Goal: Task Accomplishment & Management: Use online tool/utility

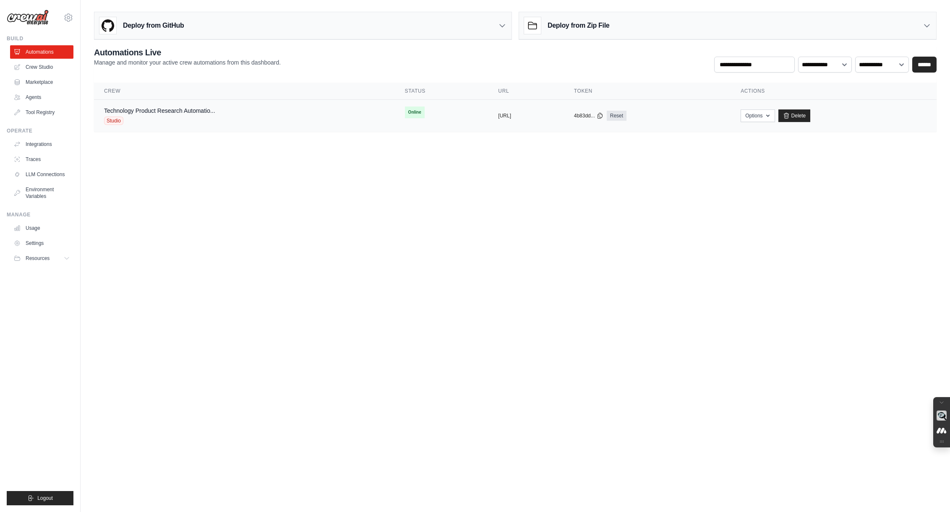
click at [142, 115] on div "Technology Product Research Automatio..." at bounding box center [159, 111] width 111 height 8
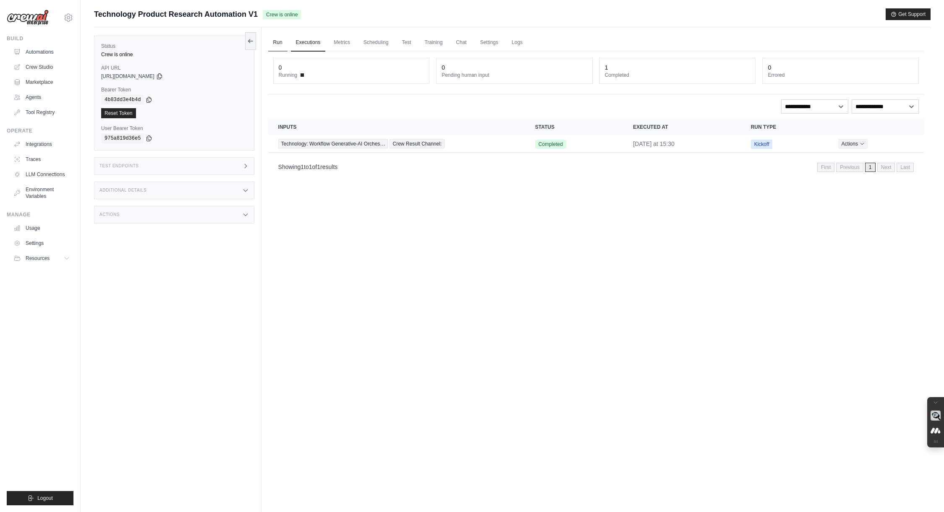
click at [279, 44] on link "Run" at bounding box center [277, 43] width 19 height 18
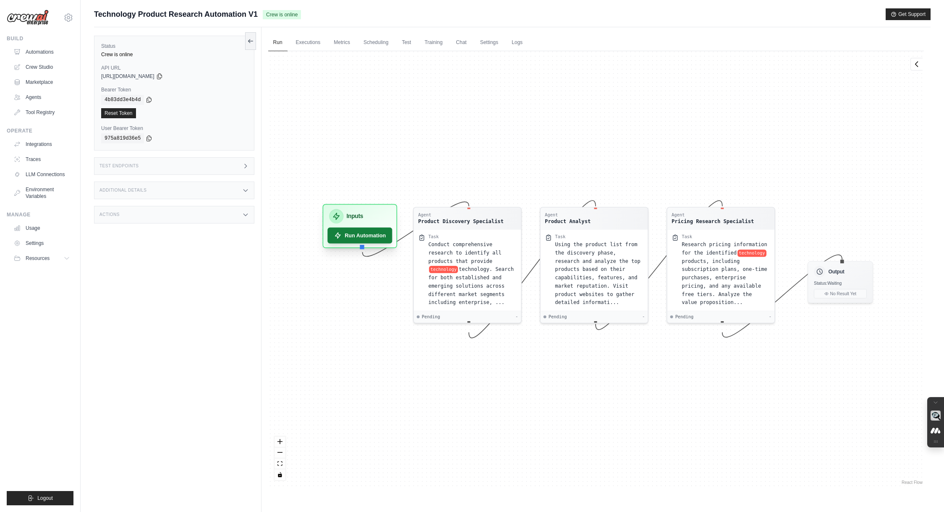
click at [371, 234] on button "Run Automation" at bounding box center [359, 236] width 65 height 16
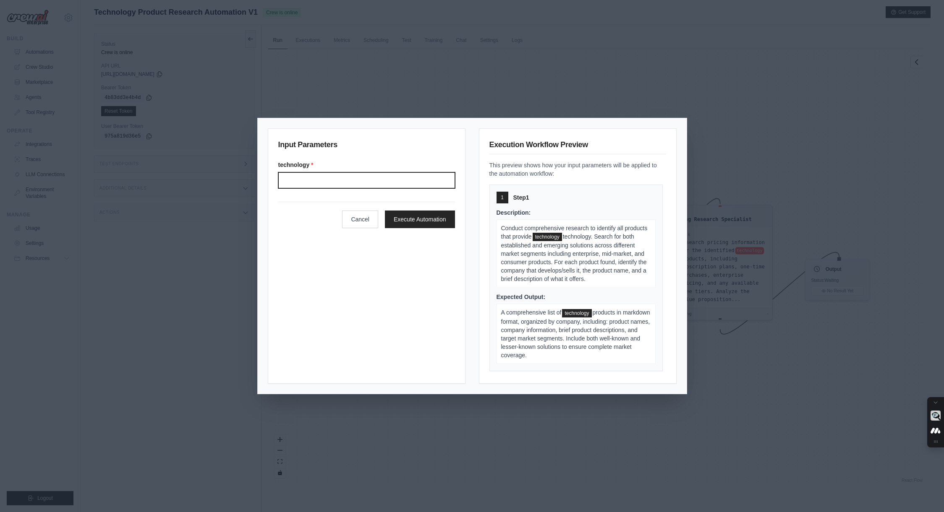
click at [308, 178] on input "Technology" at bounding box center [366, 180] width 177 height 16
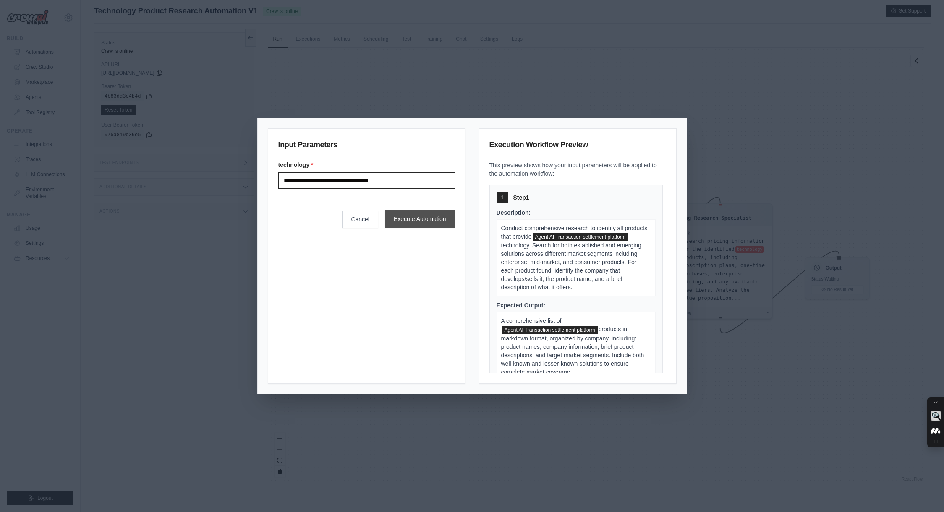
type input "**********"
click at [428, 222] on button "Execute Automation" at bounding box center [420, 219] width 70 height 18
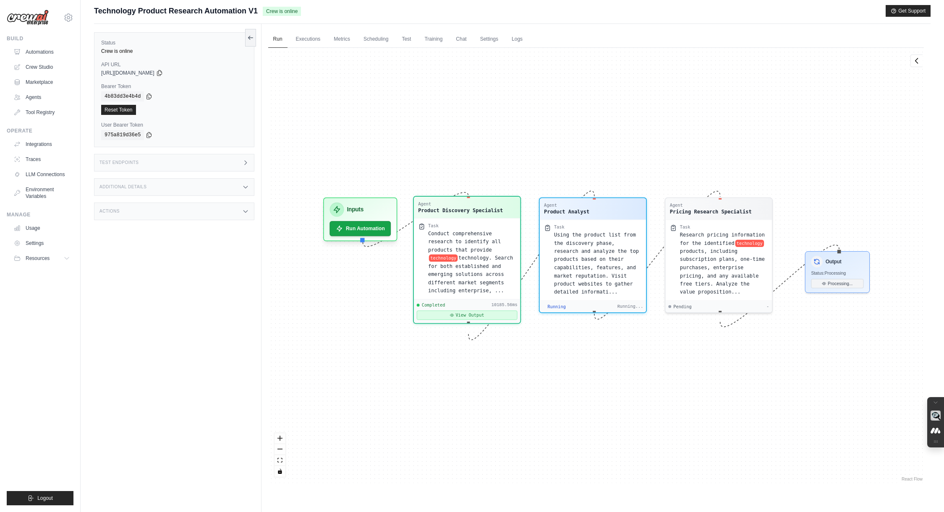
click at [469, 320] on button "View Output" at bounding box center [466, 315] width 101 height 9
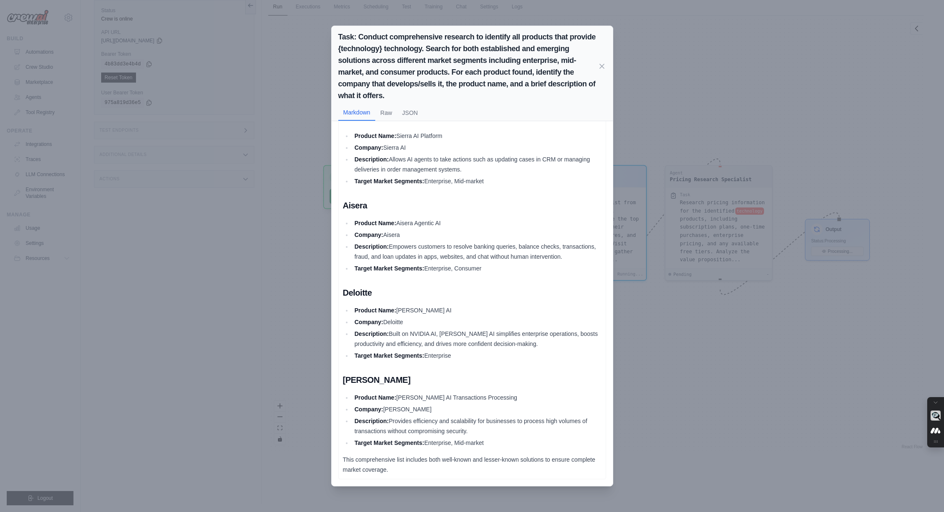
scroll to position [0, 0]
click at [600, 66] on icon at bounding box center [602, 66] width 4 height 4
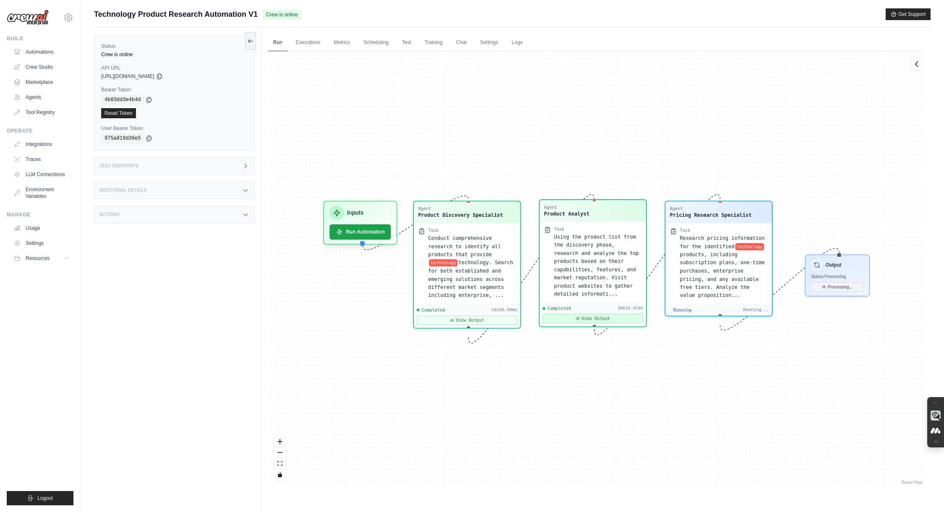
click at [582, 321] on button "View Output" at bounding box center [592, 318] width 101 height 9
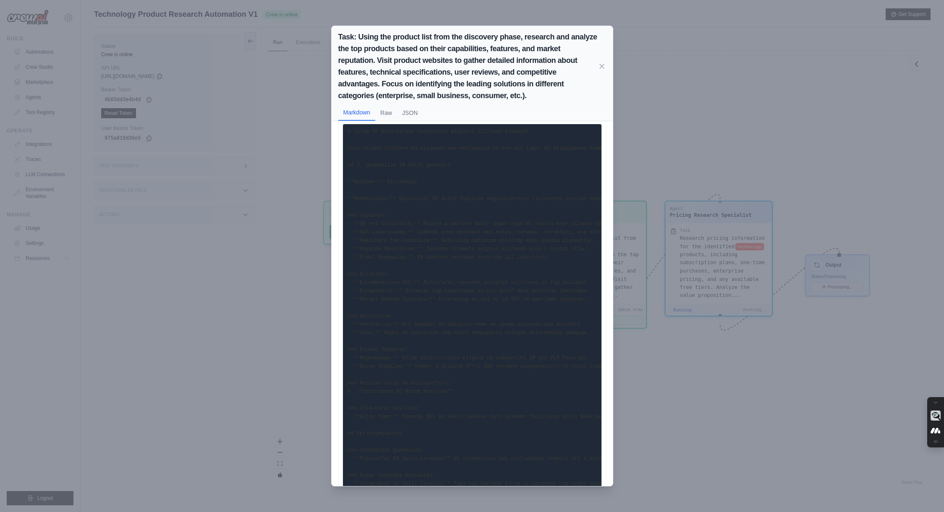
scroll to position [0, 0]
click at [514, 220] on pre at bounding box center [472, 333] width 258 height 401
click at [391, 112] on button "Raw" at bounding box center [386, 112] width 22 height 16
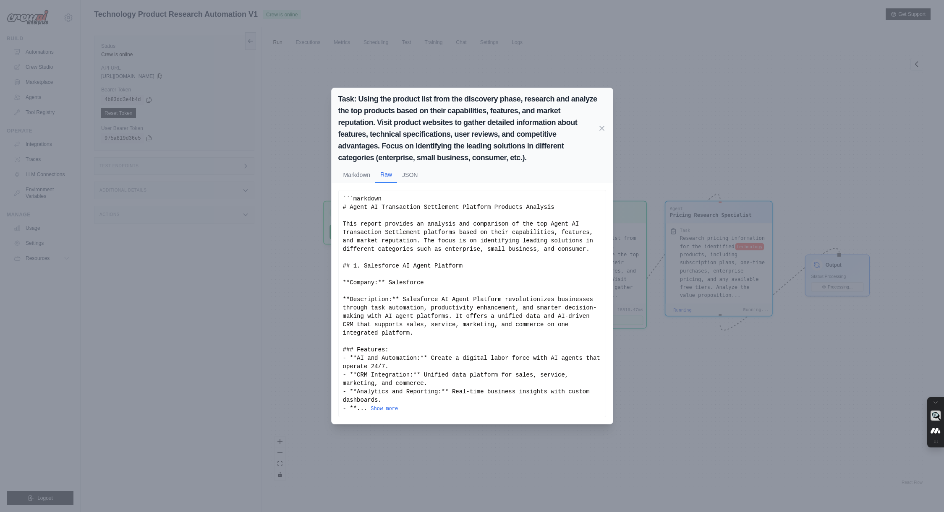
click at [384, 409] on button "Show more" at bounding box center [383, 409] width 27 height 7
click at [391, 407] on button "Show more" at bounding box center [383, 408] width 27 height 7
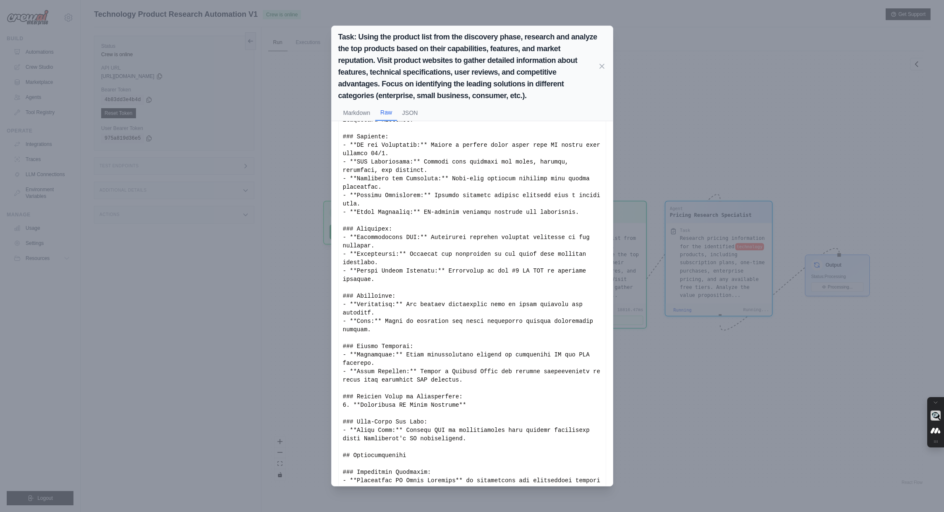
scroll to position [0, 0]
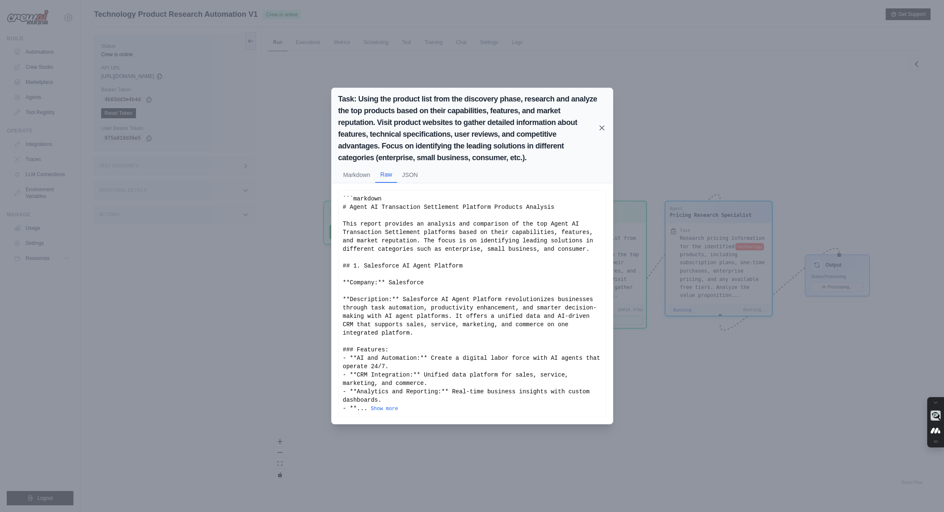
click at [601, 129] on icon at bounding box center [601, 128] width 8 height 8
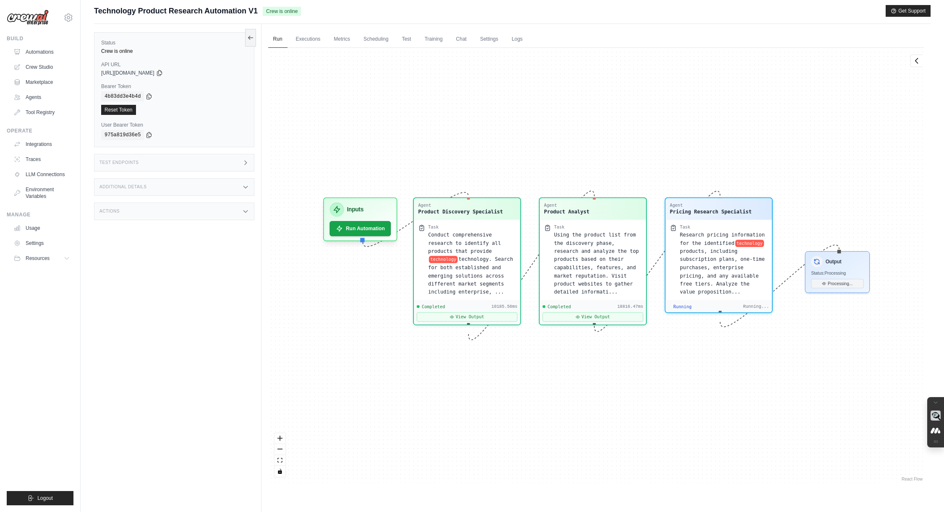
scroll to position [4585, 0]
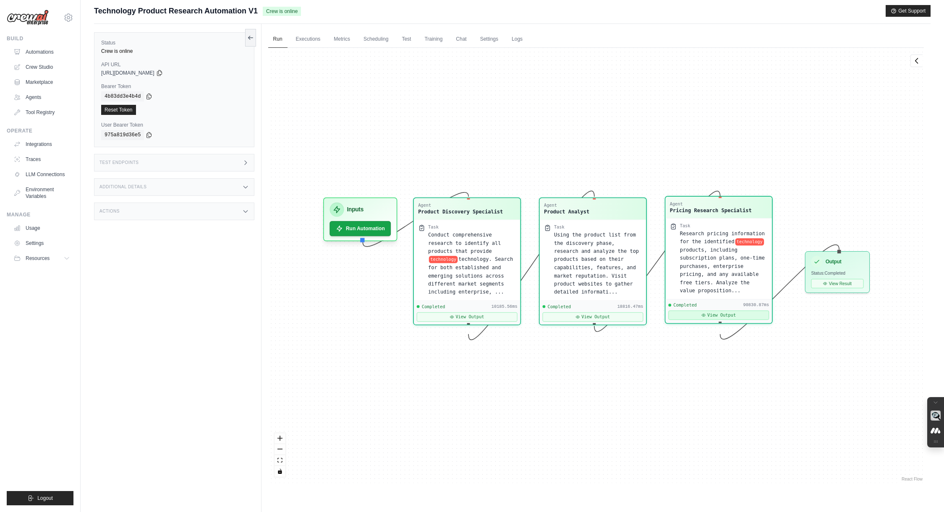
click at [720, 320] on button "View Output" at bounding box center [718, 315] width 101 height 9
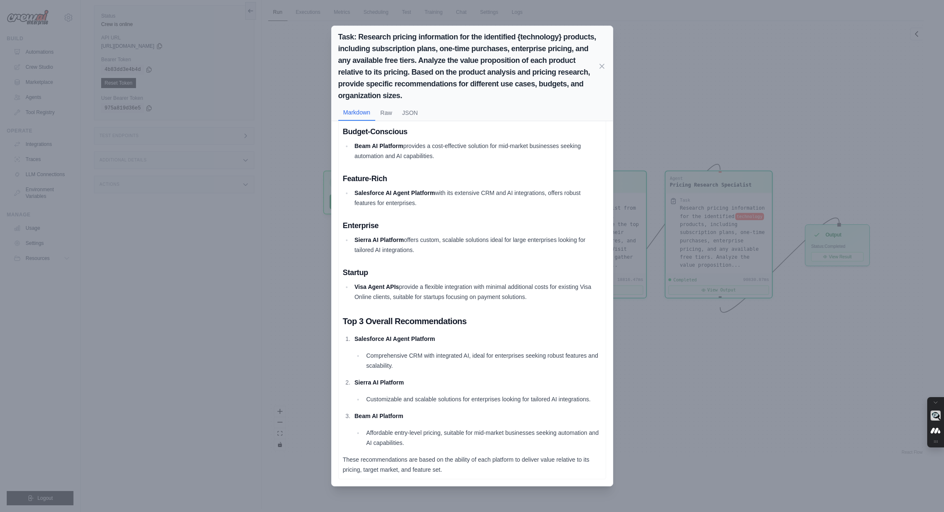
scroll to position [36, 0]
click at [814, 110] on div "Task: Research pricing information for the identified {technology} products, in…" at bounding box center [472, 256] width 944 height 512
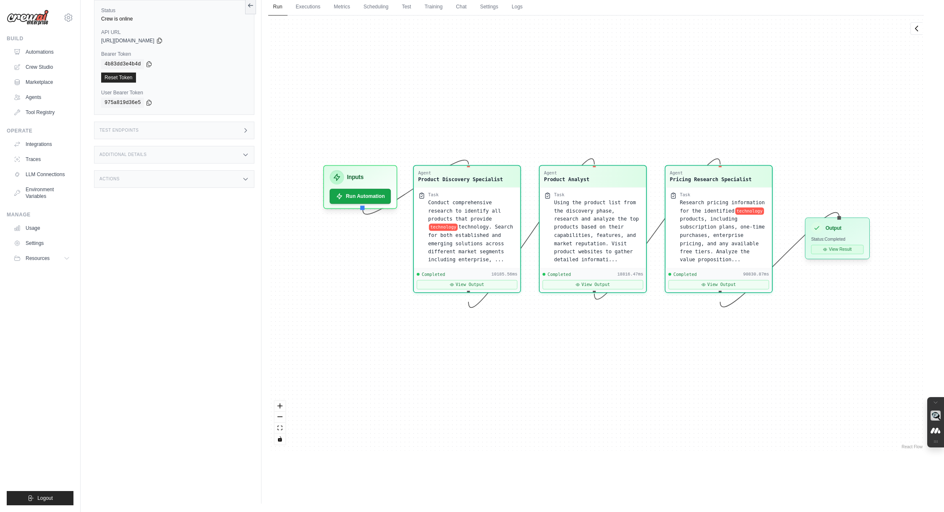
click at [848, 248] on button "View Result" at bounding box center [837, 249] width 52 height 9
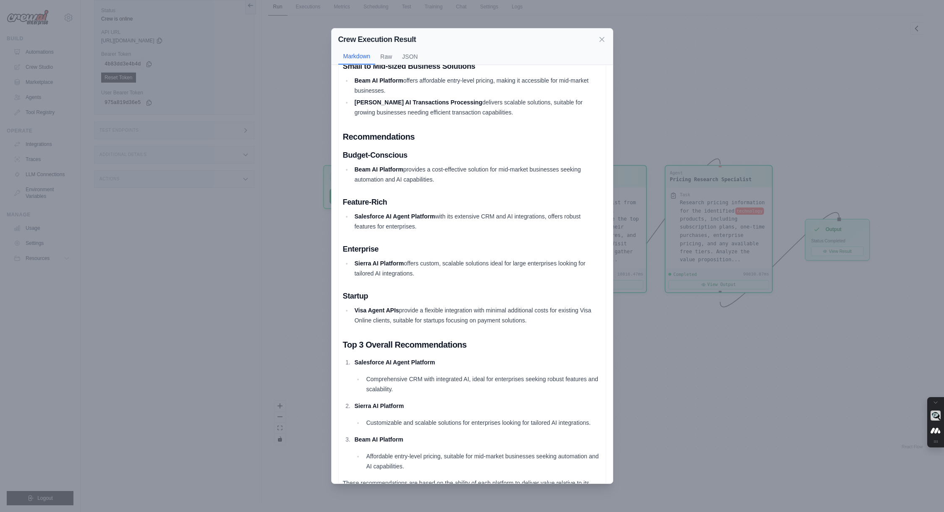
scroll to position [725, 0]
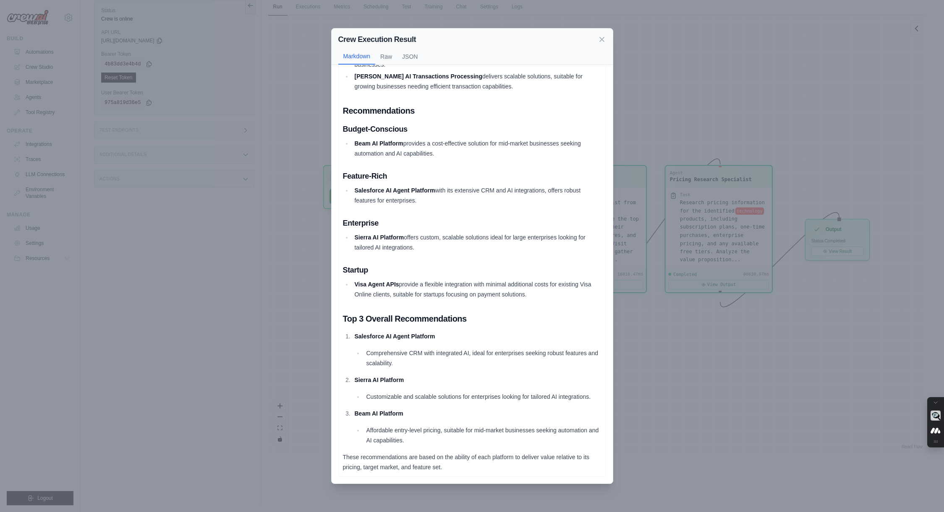
click at [707, 63] on div "Crew Execution Result Markdown Raw JSON Agent AI Transaction Settlement Platfor…" at bounding box center [472, 256] width 944 height 512
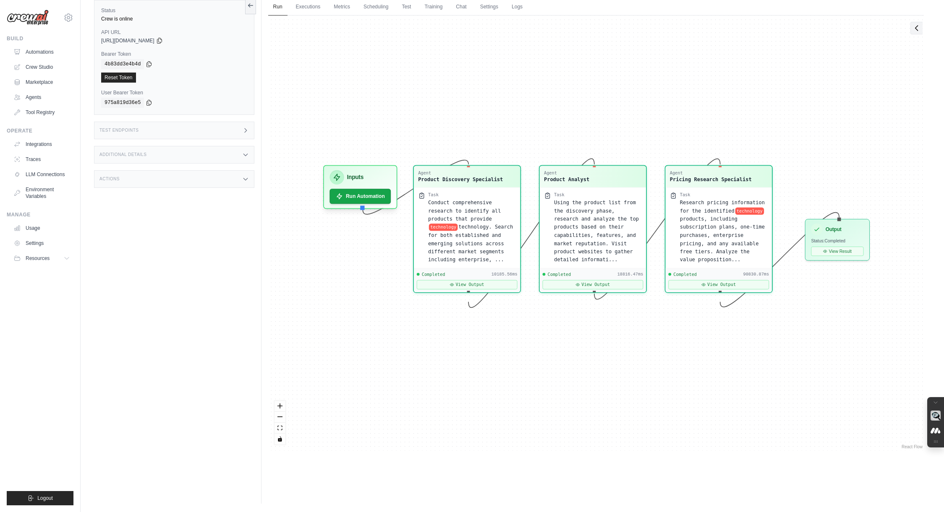
click at [919, 29] on icon at bounding box center [916, 28] width 8 height 8
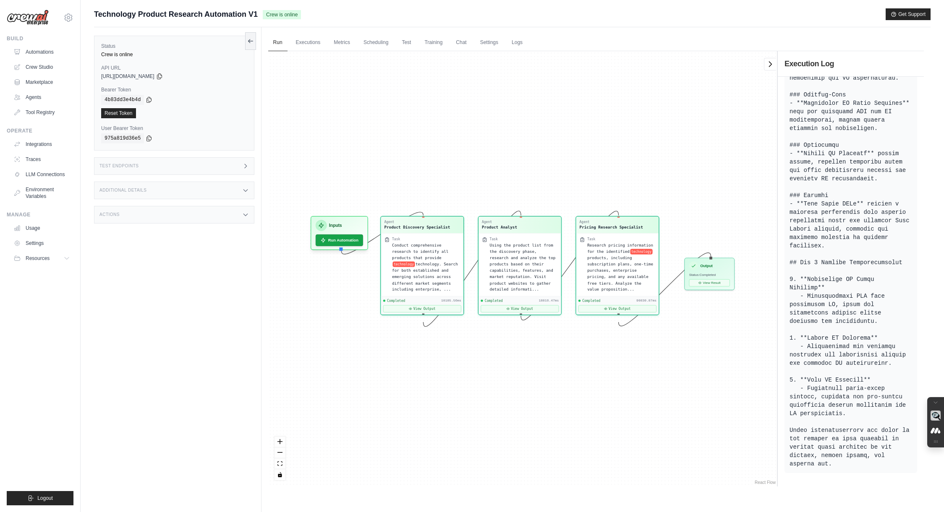
scroll to position [36, 0]
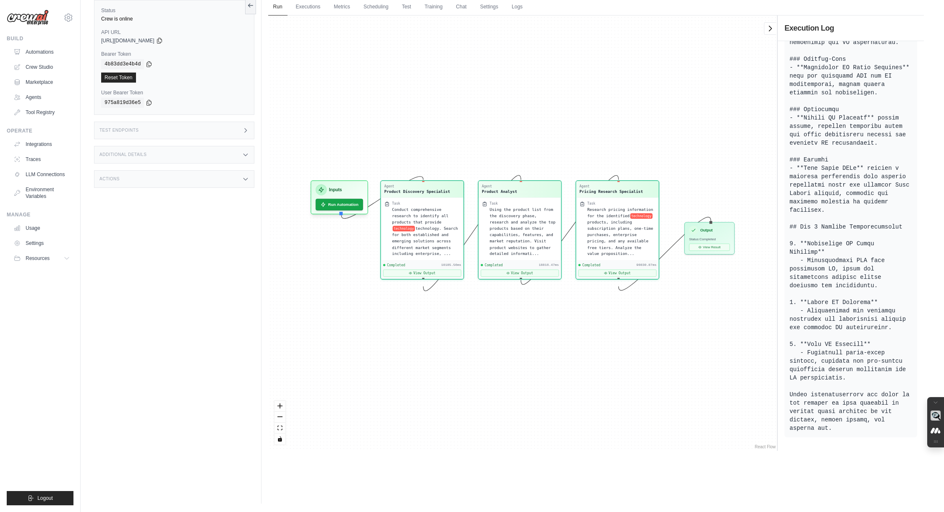
click at [390, 105] on div "Agent Product Discovery Specialist Task Conduct comprehensive research to ident…" at bounding box center [522, 234] width 509 height 436
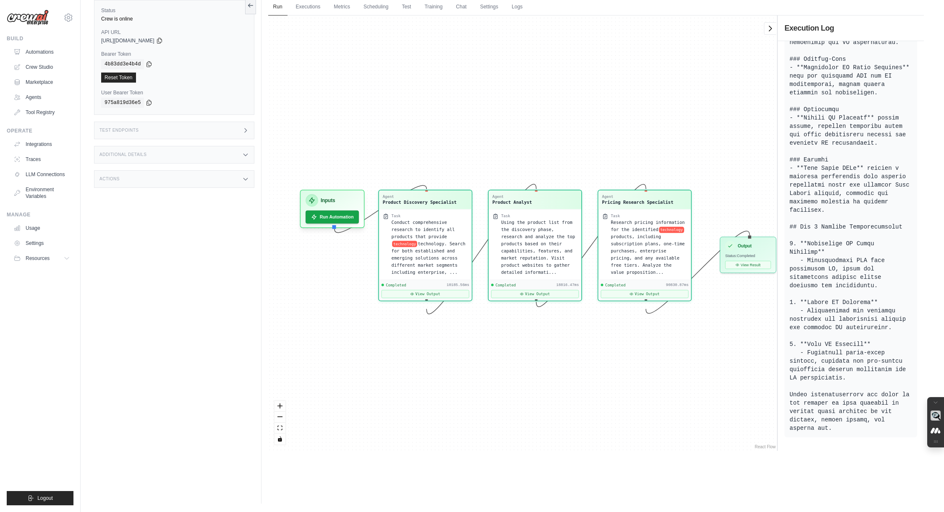
click at [162, 132] on div "Test Endpoints" at bounding box center [174, 131] width 160 height 18
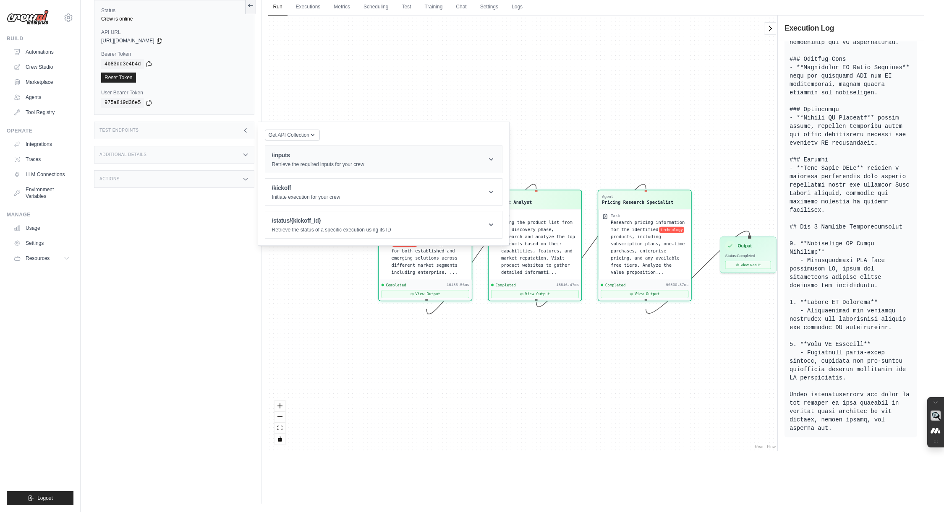
click at [288, 155] on h1 "/inputs" at bounding box center [318, 155] width 92 height 8
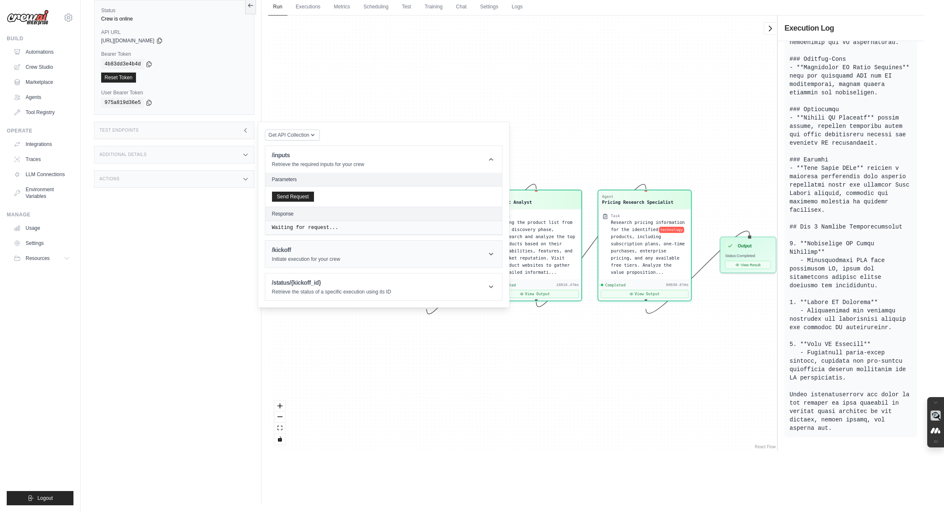
click at [333, 257] on p "Initiate execution for your crew" at bounding box center [306, 259] width 68 height 7
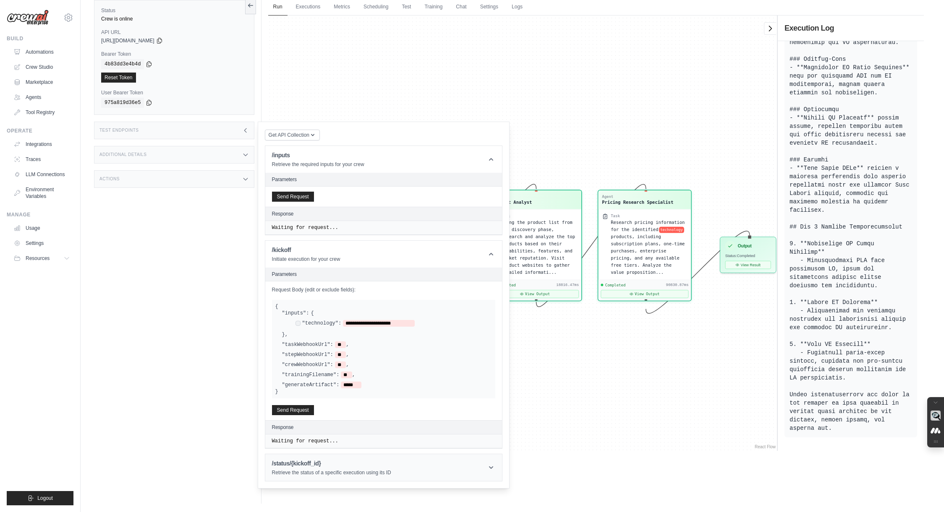
click at [367, 474] on p "Retrieve the status of a specific execution using its ID" at bounding box center [331, 473] width 119 height 7
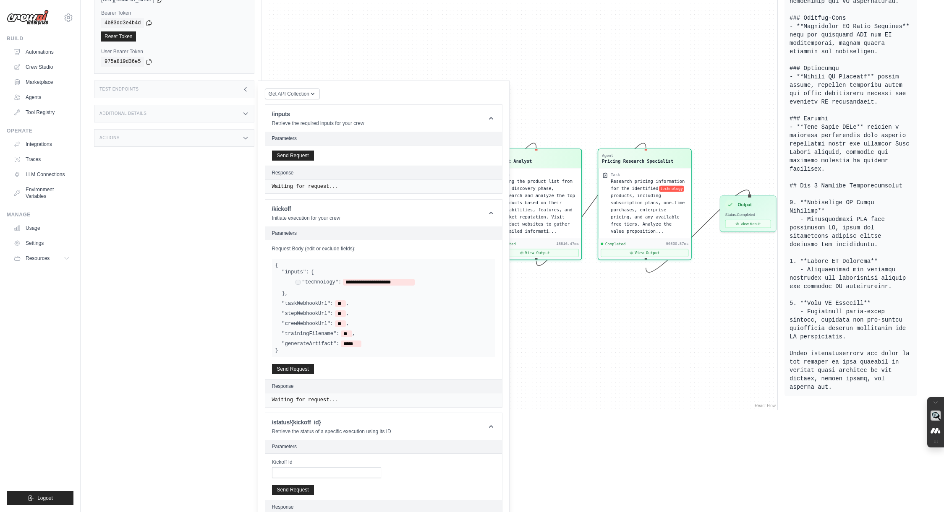
scroll to position [100, 0]
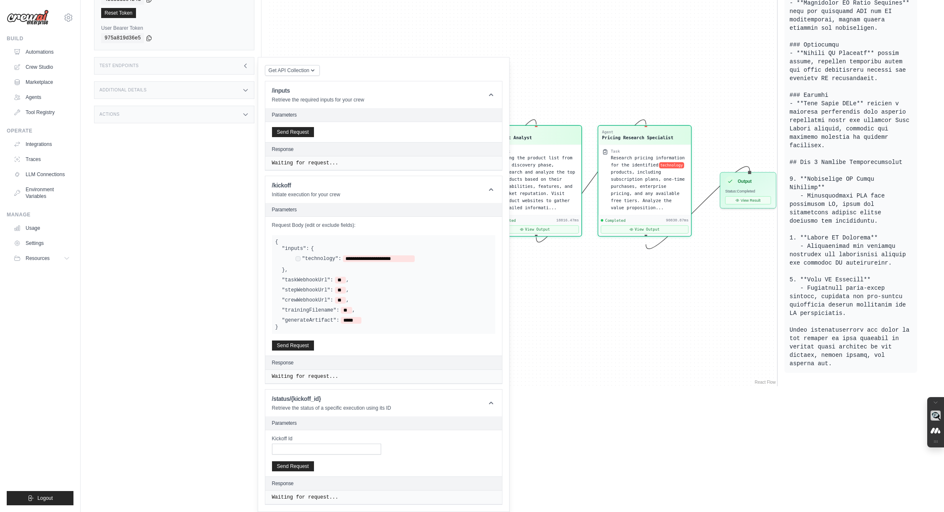
click at [246, 89] on icon at bounding box center [245, 90] width 7 height 7
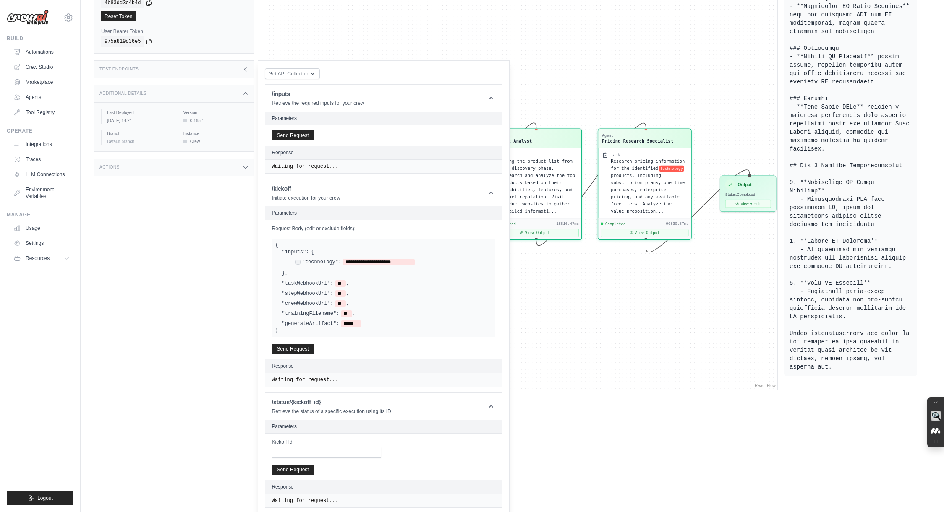
scroll to position [98, 0]
click at [247, 169] on icon at bounding box center [245, 166] width 7 height 7
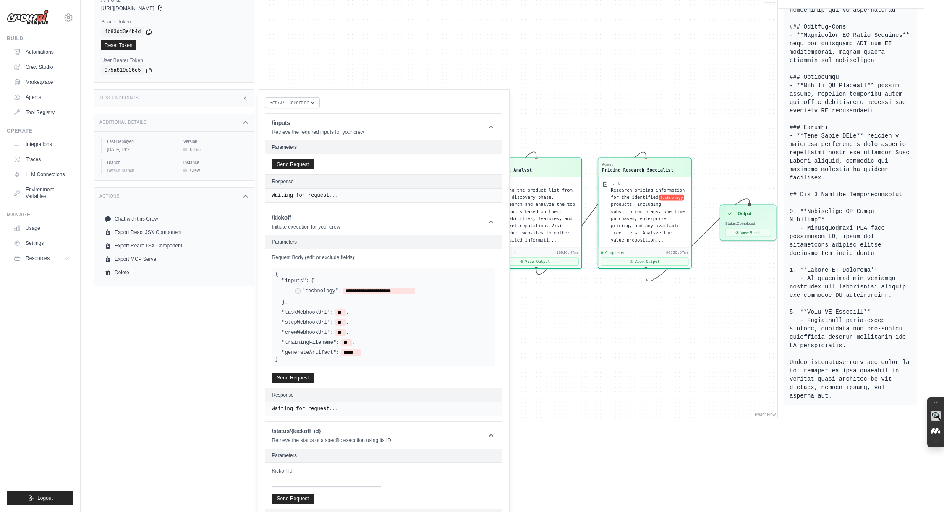
scroll to position [62, 0]
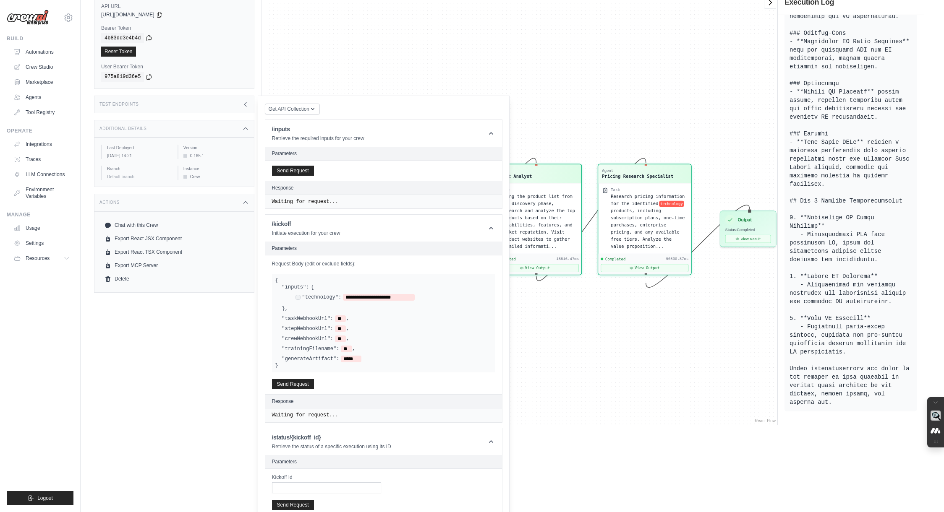
click at [247, 127] on icon at bounding box center [245, 128] width 7 height 7
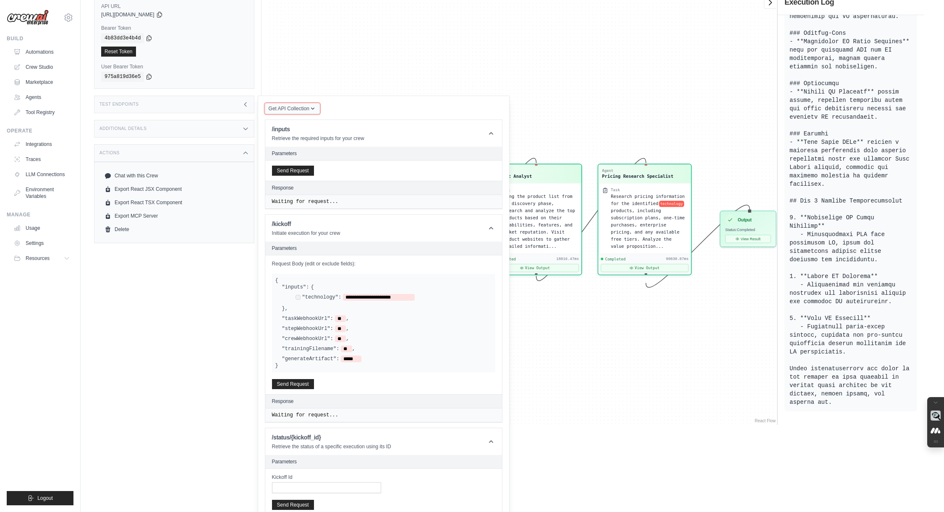
click at [314, 107] on icon "button" at bounding box center [312, 108] width 7 height 7
click at [323, 130] on div "Postman API Collection" at bounding box center [311, 131] width 81 height 13
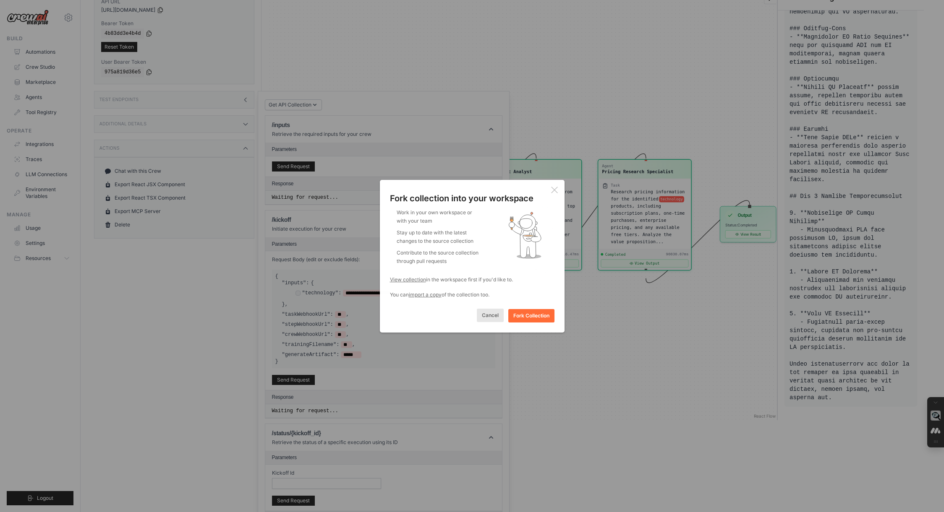
scroll to position [68, 0]
click at [487, 315] on button "Cancel" at bounding box center [490, 315] width 27 height 13
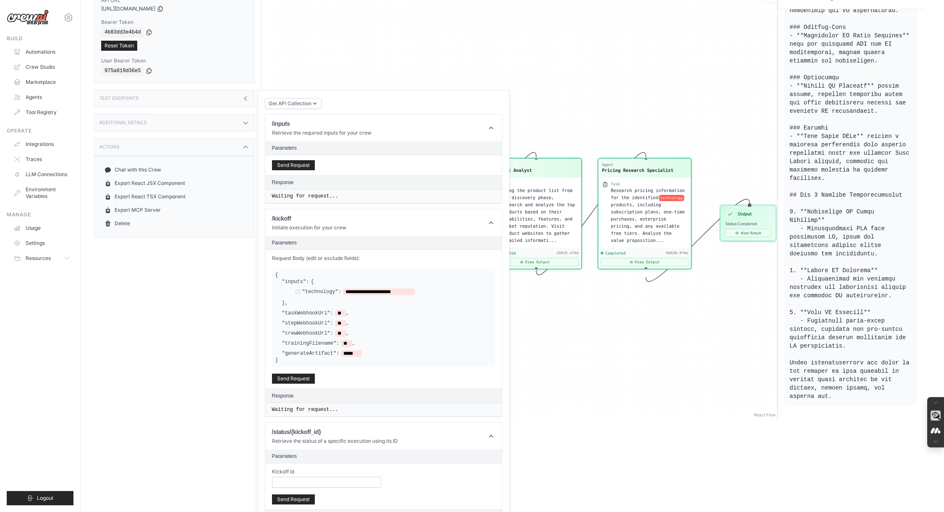
click at [558, 73] on div "Agent Product Discovery Specialist Task Conduct comprehensive research to ident…" at bounding box center [522, 202] width 509 height 436
click at [243, 97] on icon at bounding box center [245, 98] width 7 height 7
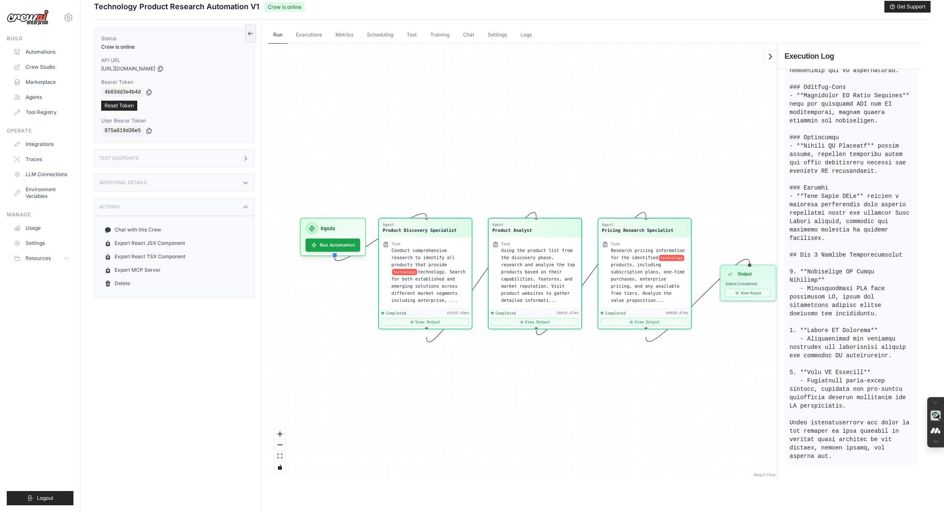
scroll to position [0, 0]
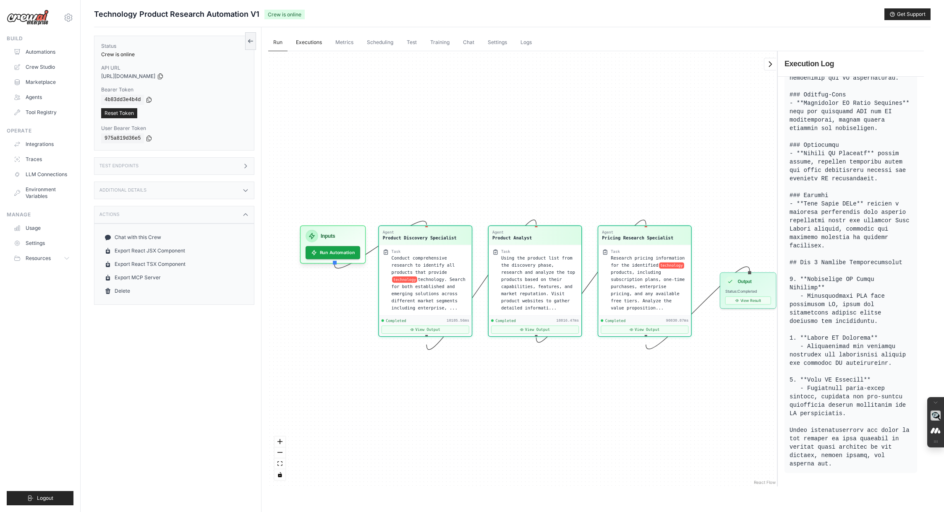
click at [306, 46] on link "Executions" at bounding box center [309, 43] width 36 height 18
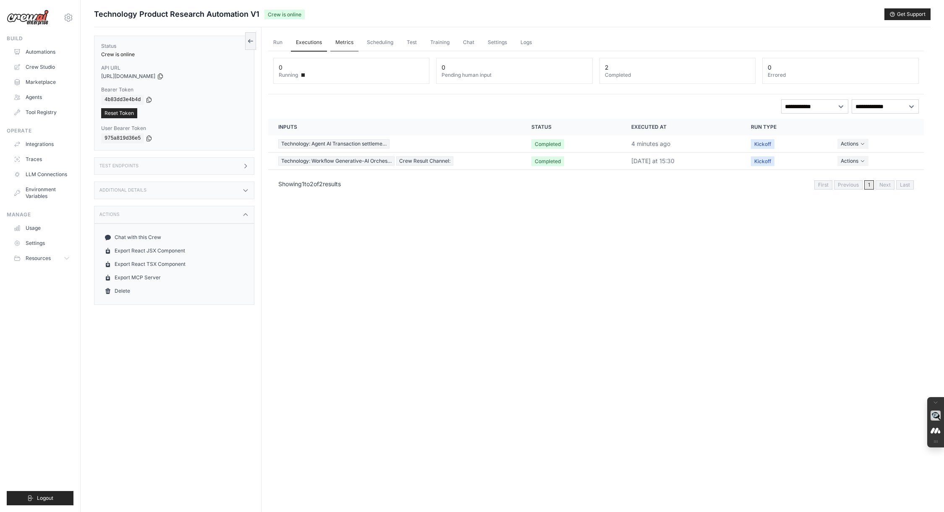
click at [338, 42] on link "Metrics" at bounding box center [344, 43] width 28 height 18
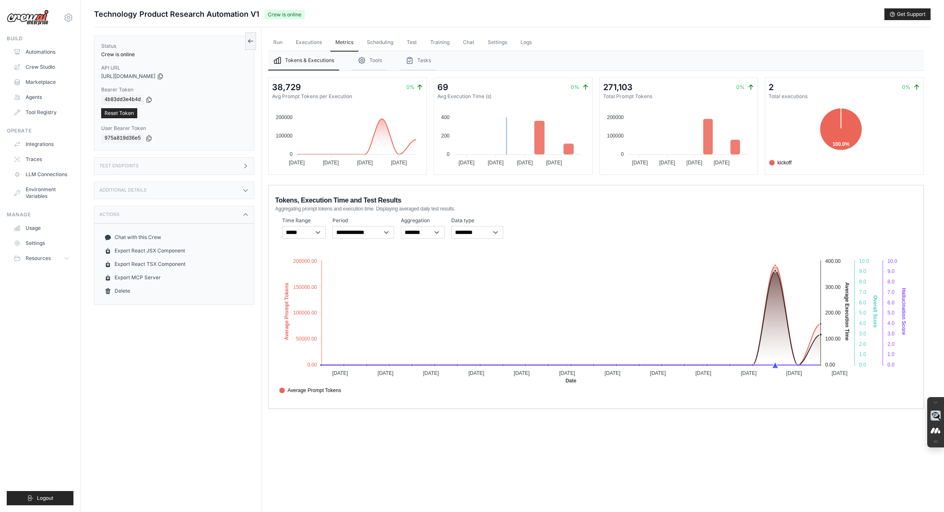
click at [494, 112] on foreignobject at bounding box center [509, 136] width 151 height 63
click at [380, 61] on button "Tools" at bounding box center [369, 60] width 34 height 19
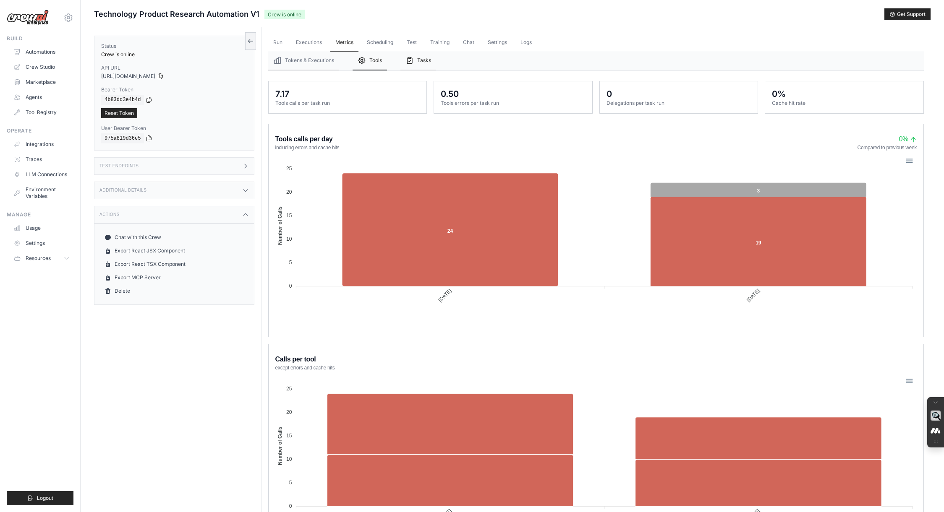
click at [417, 60] on button "Tasks" at bounding box center [418, 60] width 36 height 19
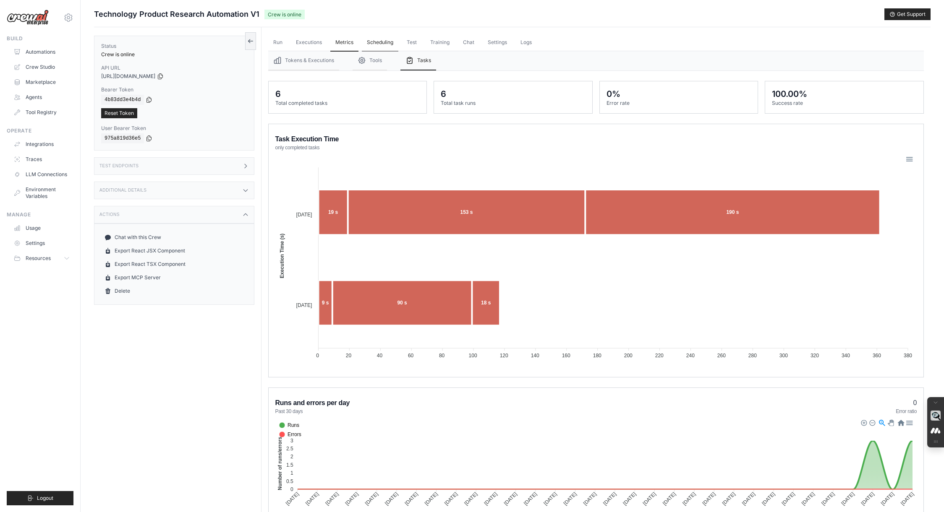
click at [385, 45] on link "Scheduling" at bounding box center [380, 43] width 37 height 18
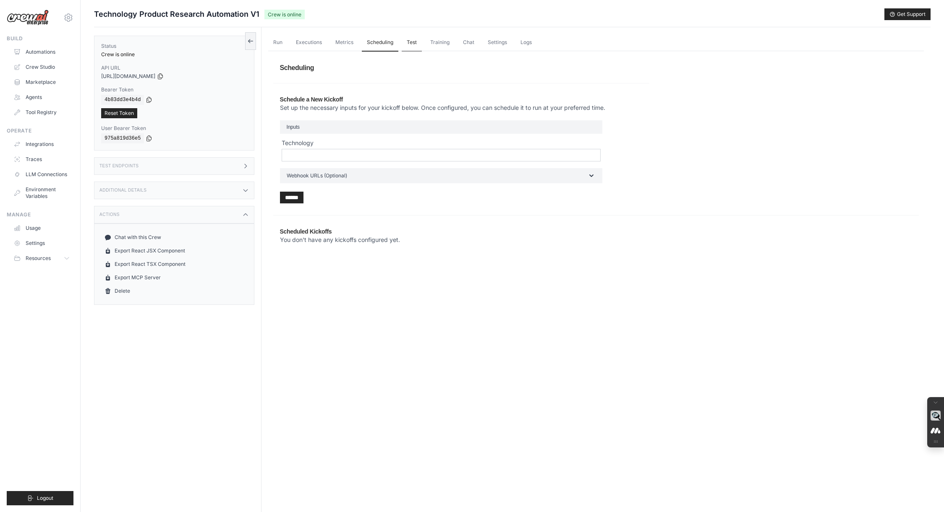
click at [412, 44] on link "Test" at bounding box center [412, 43] width 20 height 18
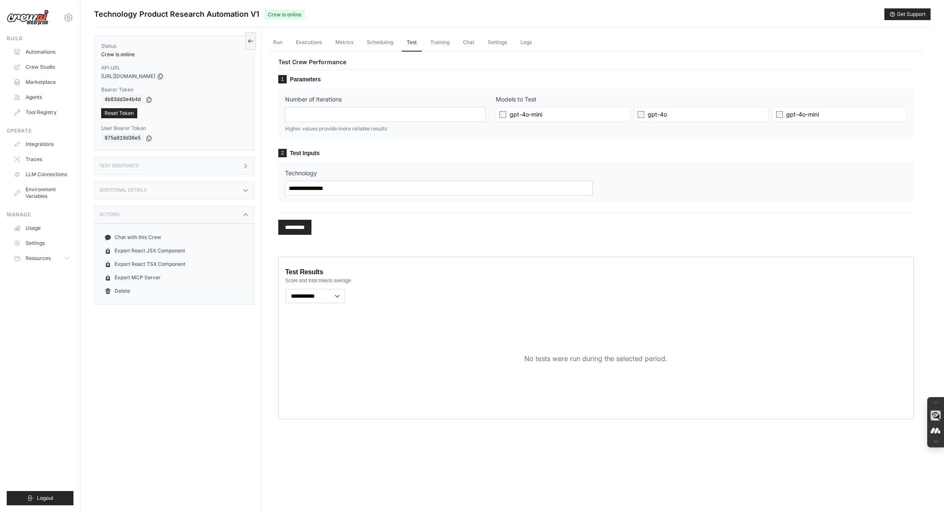
scroll to position [1, 0]
click at [514, 112] on span "gpt-4o-mini" at bounding box center [525, 113] width 33 height 8
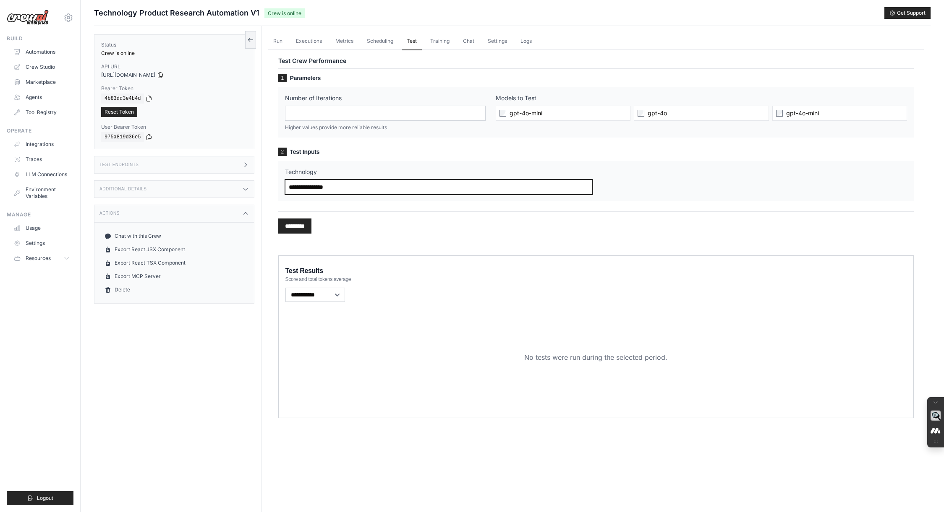
click at [330, 190] on input "Technology" at bounding box center [439, 187] width 308 height 15
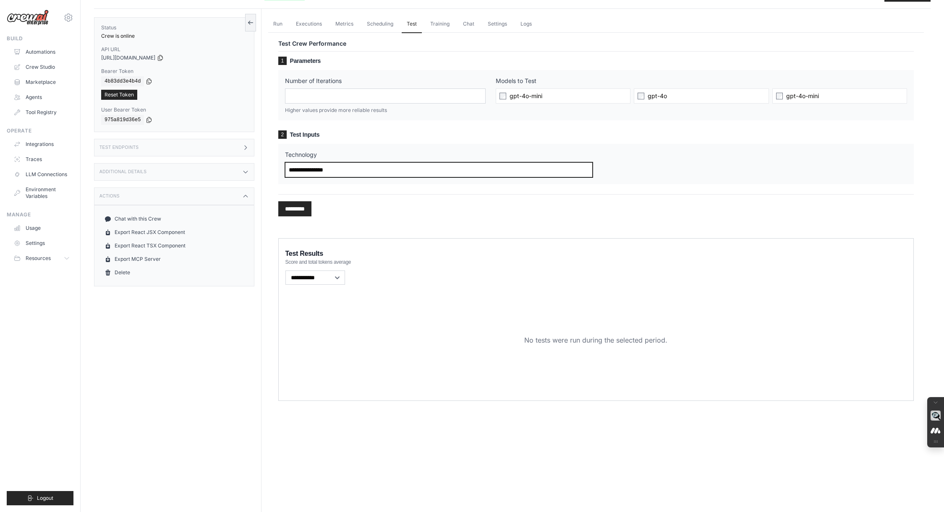
scroll to position [19, 0]
type input "**********"
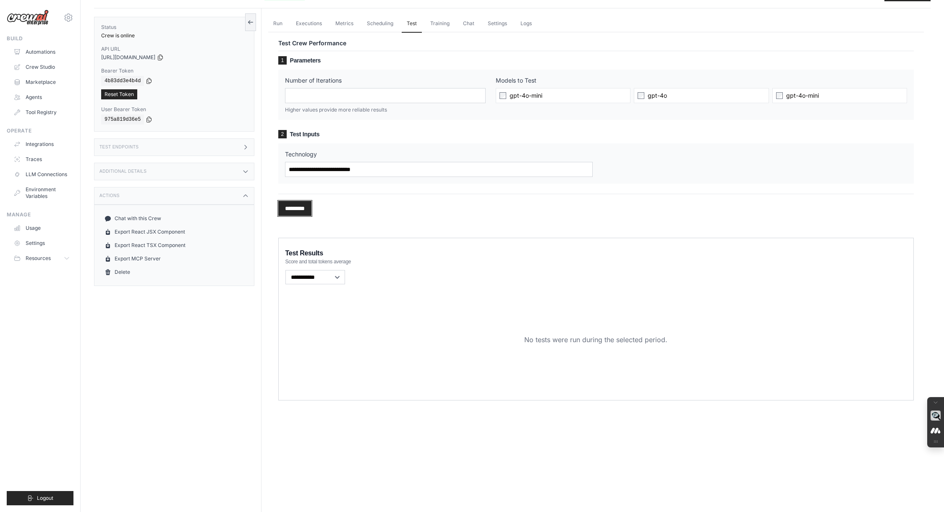
click at [302, 210] on input "*********" at bounding box center [294, 208] width 33 height 15
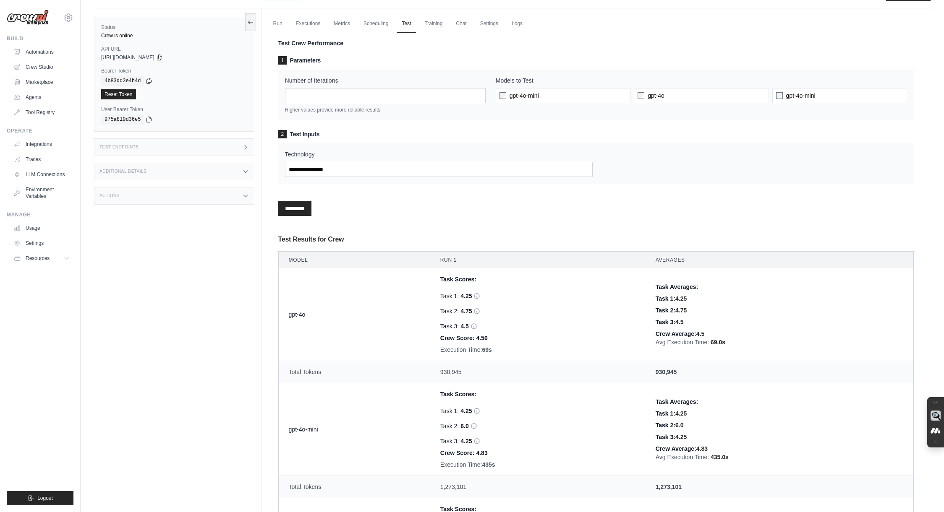
click at [482, 221] on div "1 Parameters Number of Iterations * Higher values provide more reliable results…" at bounding box center [595, 138] width 635 height 165
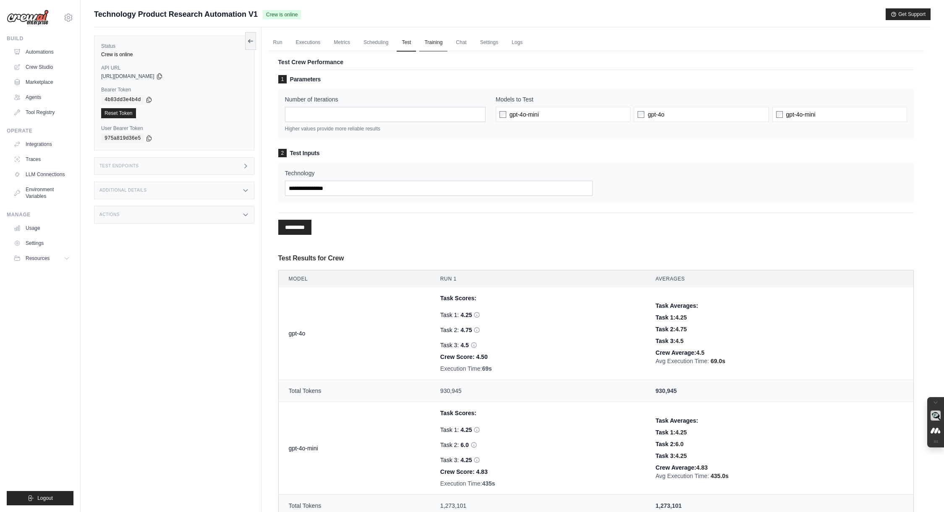
click at [443, 40] on link "Training" at bounding box center [433, 43] width 28 height 18
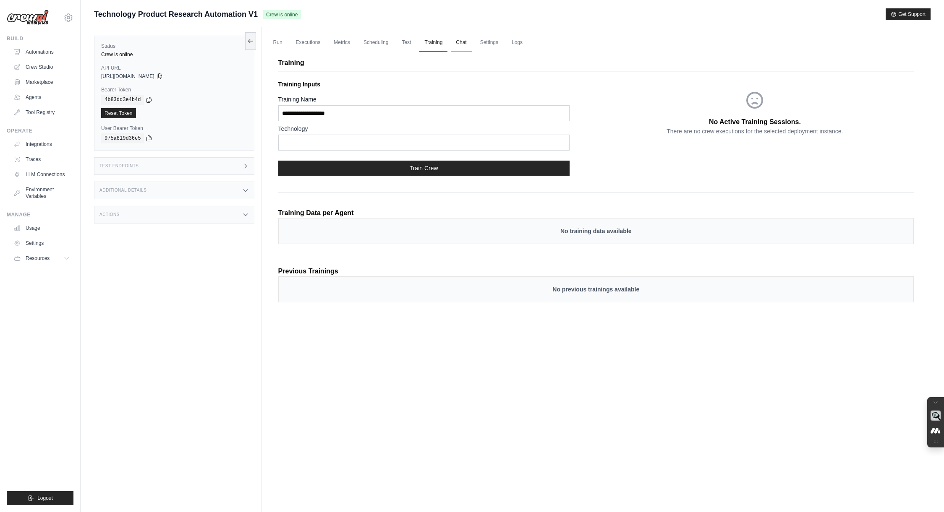
click at [468, 42] on link "Chat" at bounding box center [461, 43] width 21 height 18
click at [503, 42] on link "Settings" at bounding box center [489, 43] width 28 height 18
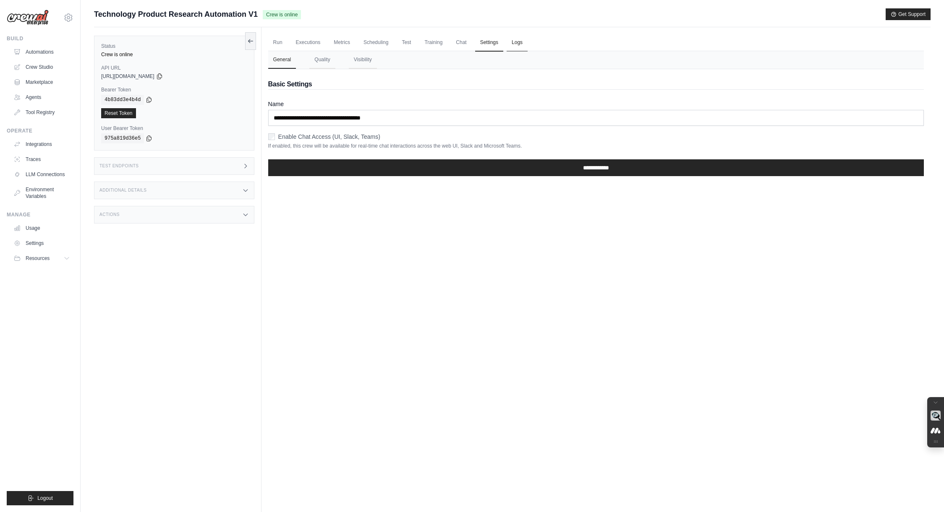
click at [527, 43] on link "Logs" at bounding box center [516, 43] width 21 height 18
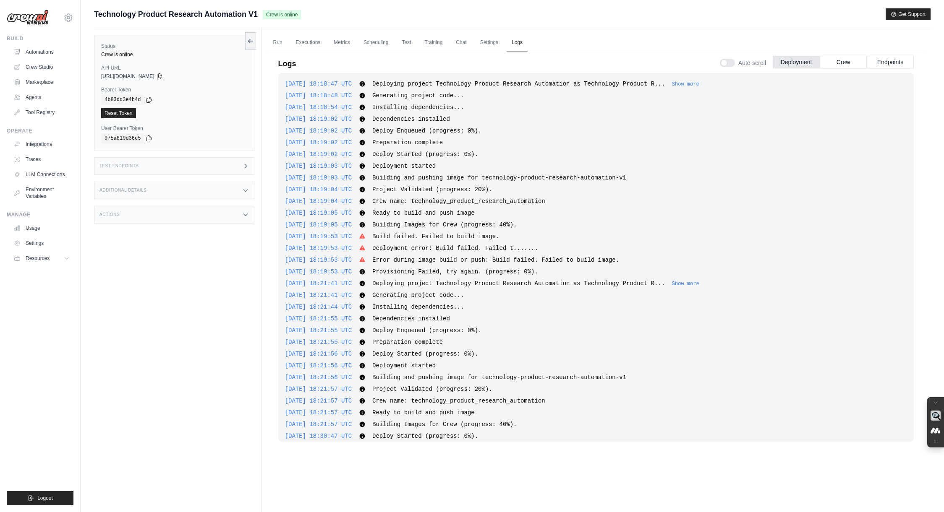
scroll to position [561, 0]
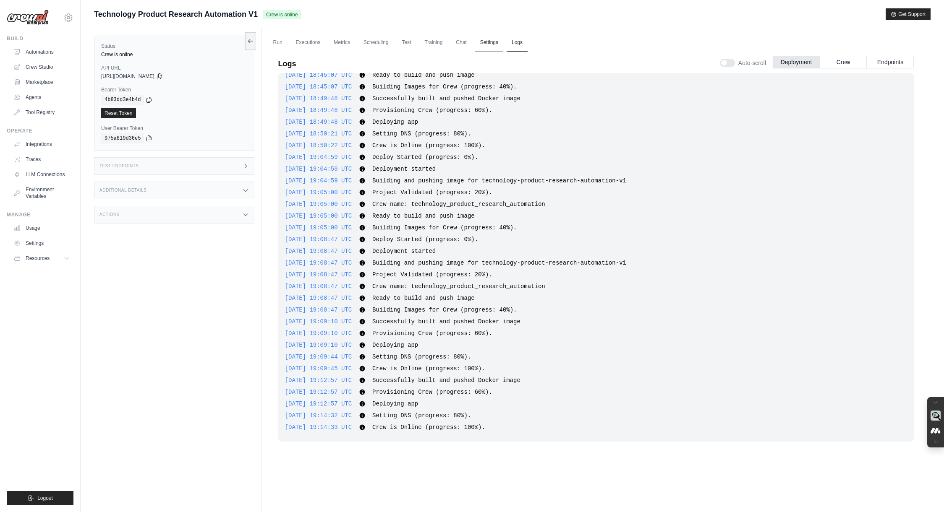
click at [502, 43] on link "Settings" at bounding box center [489, 43] width 28 height 18
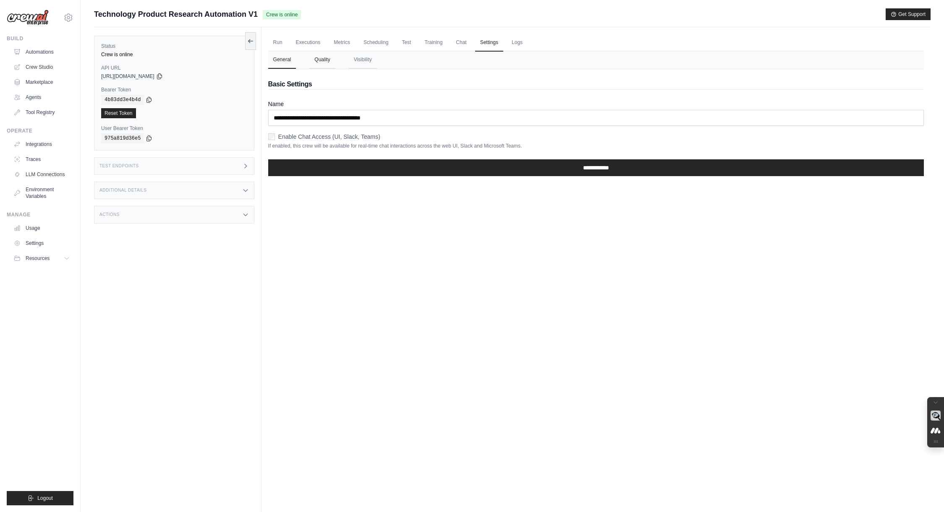
click at [322, 60] on button "Quality" at bounding box center [322, 60] width 26 height 18
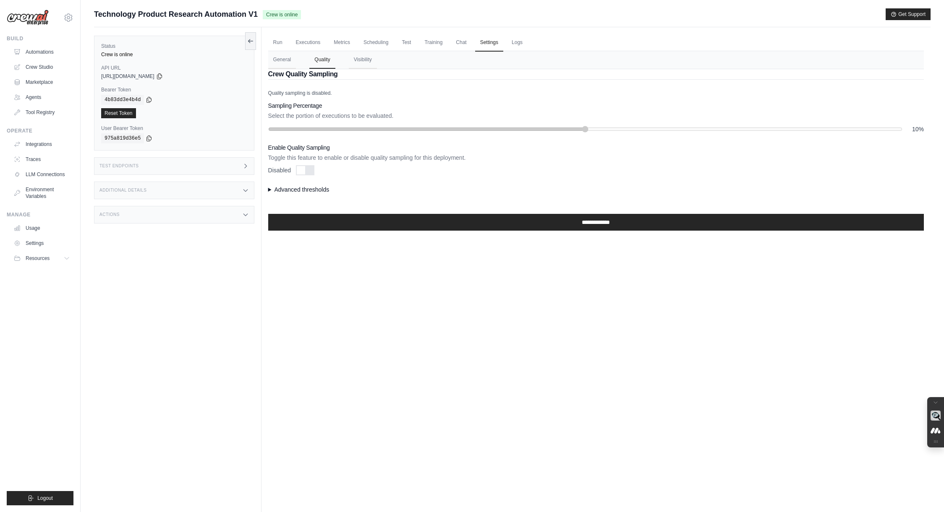
click at [310, 190] on summary "Advanced thresholds" at bounding box center [595, 189] width 655 height 8
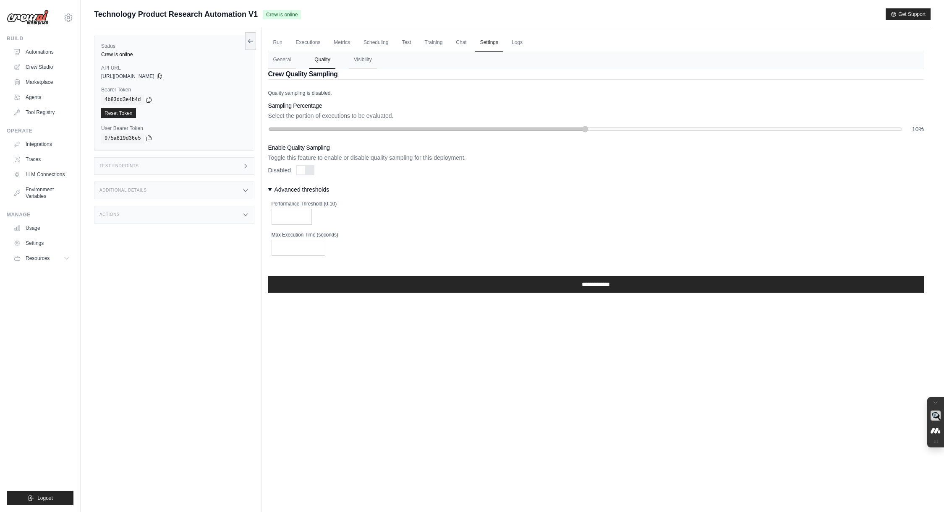
click at [310, 190] on summary "Advanced thresholds" at bounding box center [595, 189] width 655 height 8
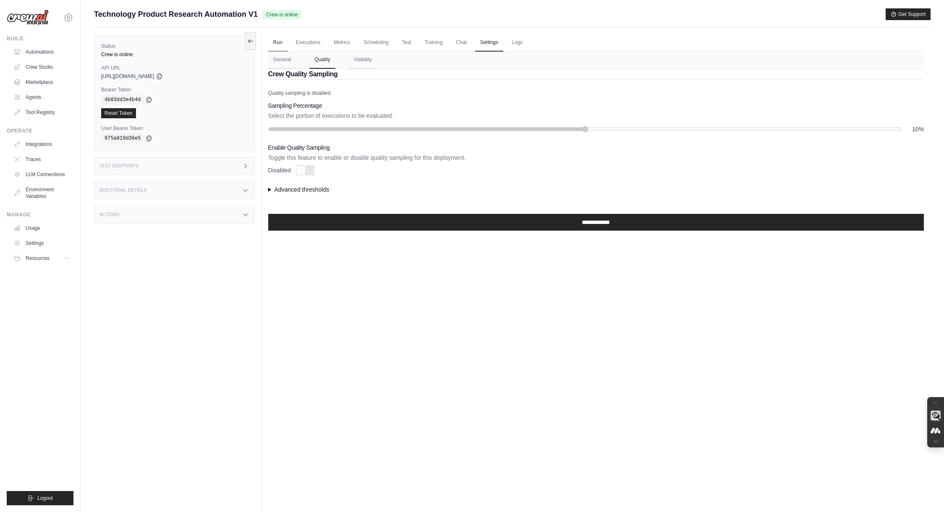
click at [276, 42] on link "Run" at bounding box center [277, 43] width 19 height 18
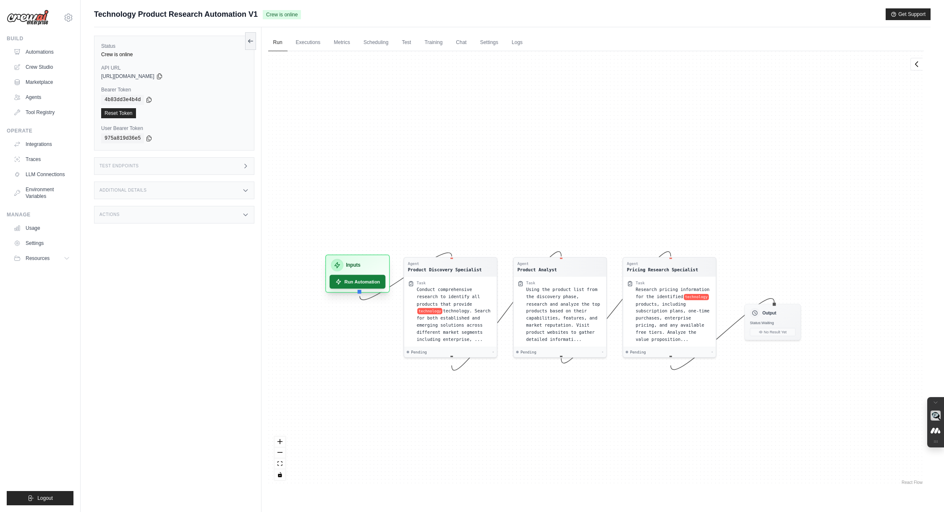
click at [357, 281] on button "Run Automation" at bounding box center [357, 282] width 56 height 14
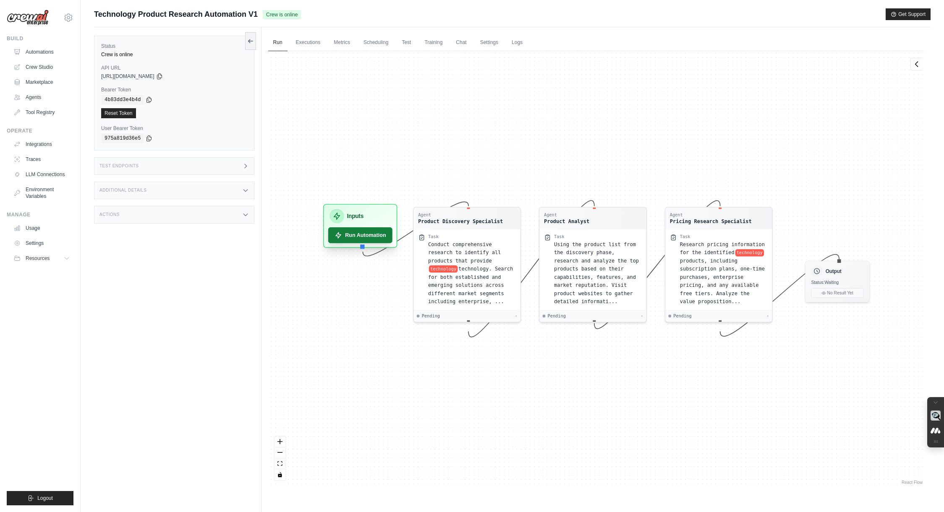
click at [357, 236] on button "Run Automation" at bounding box center [360, 235] width 64 height 16
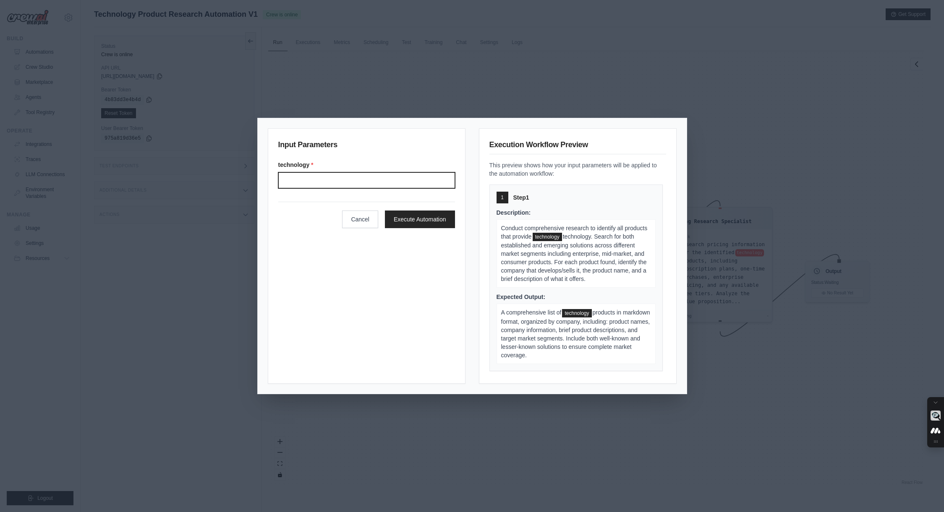
click at [332, 181] on input "Technology" at bounding box center [366, 180] width 177 height 16
click at [323, 182] on input "**********" at bounding box center [366, 180] width 177 height 16
type input "**********"
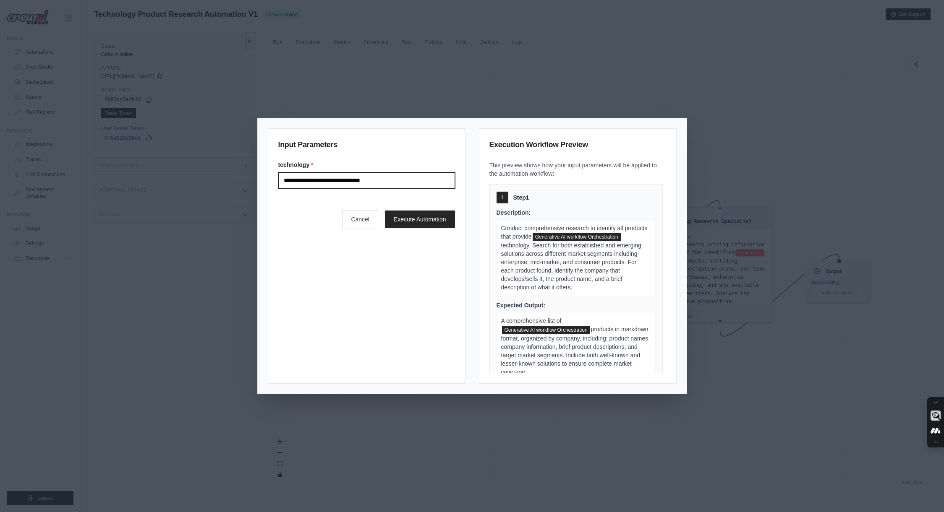
click button "Execute Automation" at bounding box center [420, 220] width 70 height 18
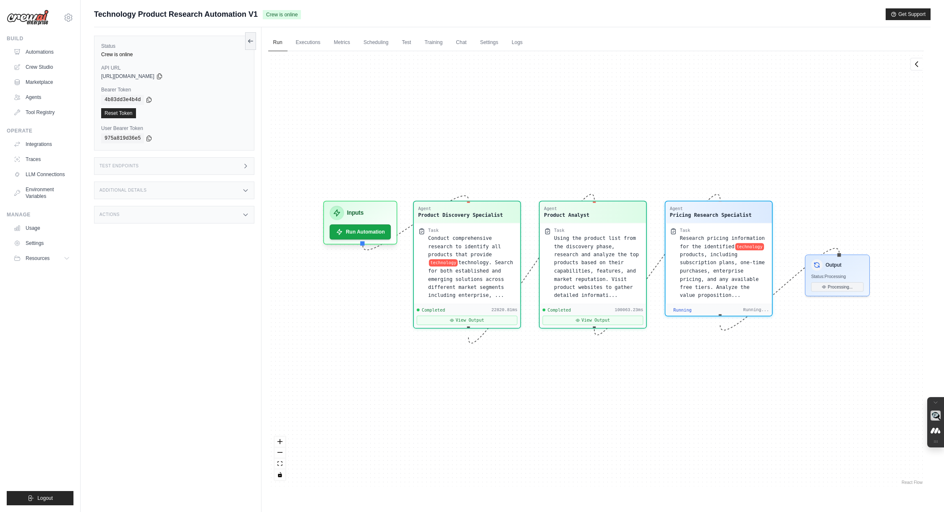
scroll to position [4622, 0]
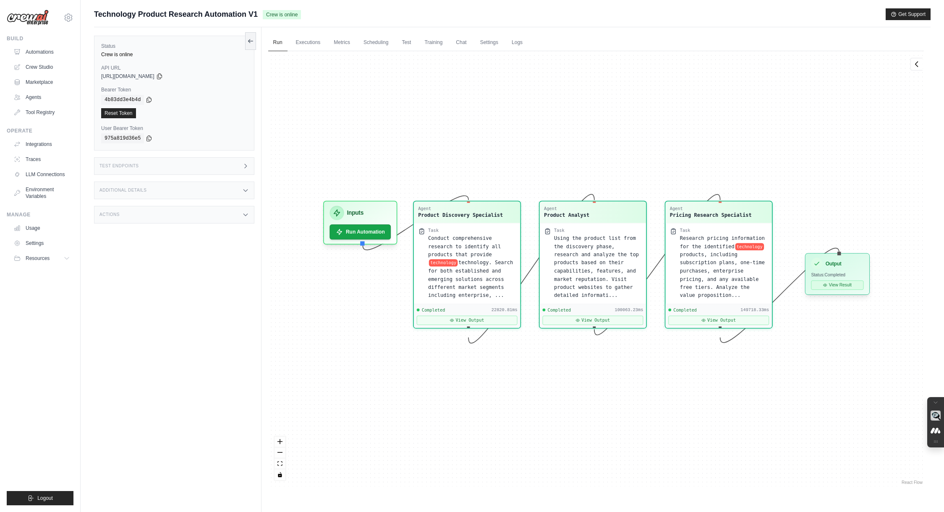
click at [830, 286] on button "View Result" at bounding box center [837, 285] width 52 height 9
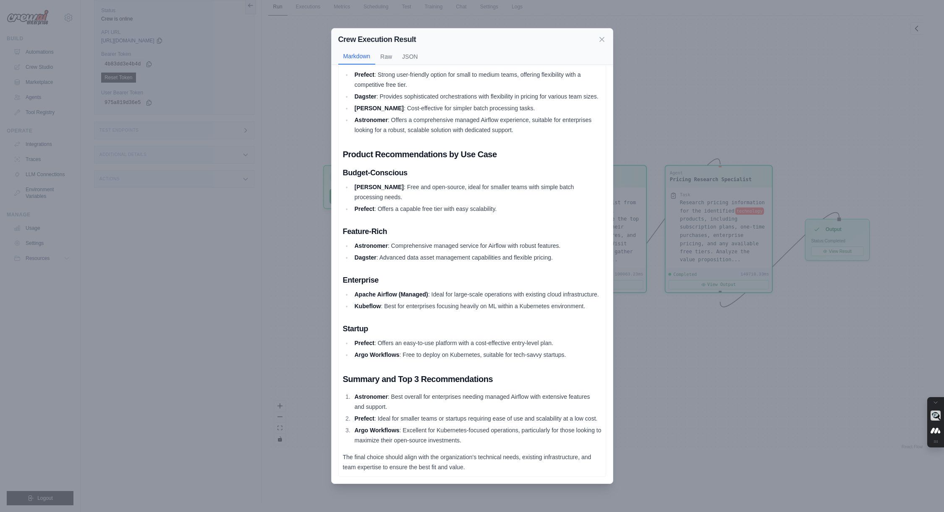
scroll to position [693, 0]
click at [389, 55] on button "Raw" at bounding box center [386, 56] width 22 height 16
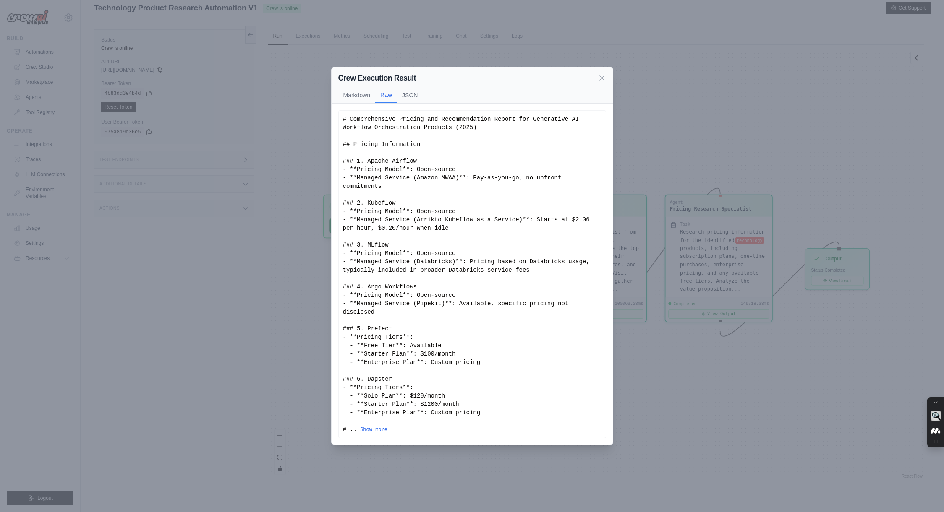
scroll to position [11, 0]
click at [364, 122] on div "# Comprehensive Pricing and Recommendation Report for Generative AI Workflow Or…" at bounding box center [472, 274] width 258 height 319
click at [361, 122] on div "# Comprehensive Pricing and Recommendation Report for Generative AI Workflow Or…" at bounding box center [472, 274] width 258 height 319
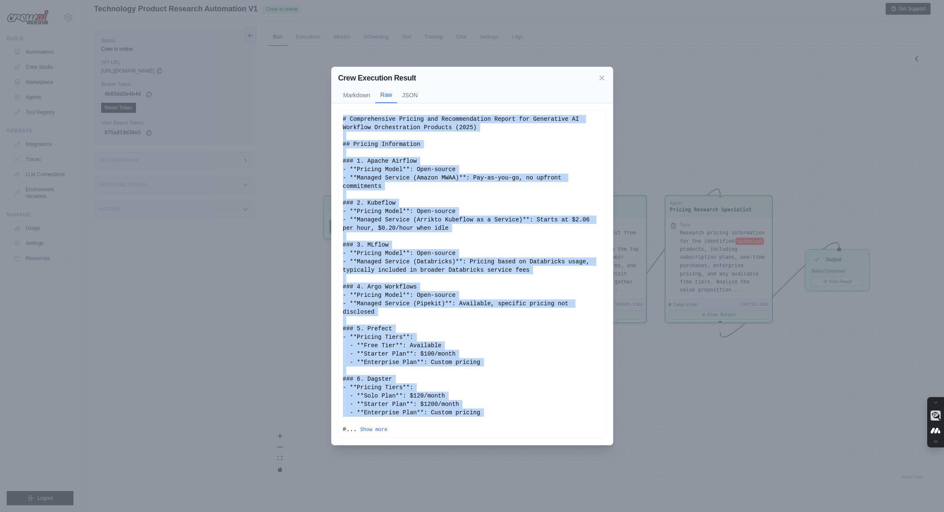
scroll to position [7, 0]
drag, startPoint x: 342, startPoint y: 119, endPoint x: 516, endPoint y: 425, distance: 351.9
click at [515, 425] on div "# Comprehensive Pricing and Recommendation Report for Generative AI Workflow Or…" at bounding box center [472, 274] width 258 height 319
click at [370, 430] on button "Show more" at bounding box center [373, 430] width 27 height 7
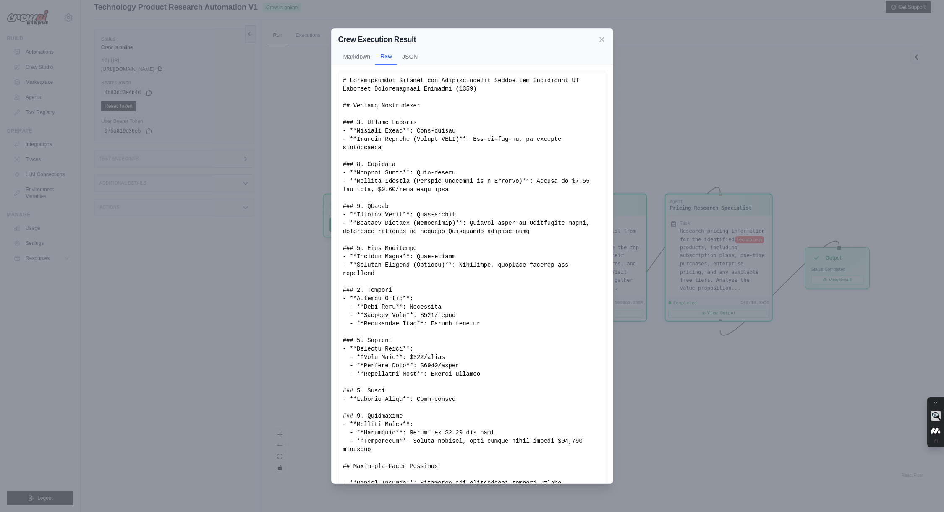
click at [380, 318] on div "Show less" at bounding box center [472, 512] width 258 height 873
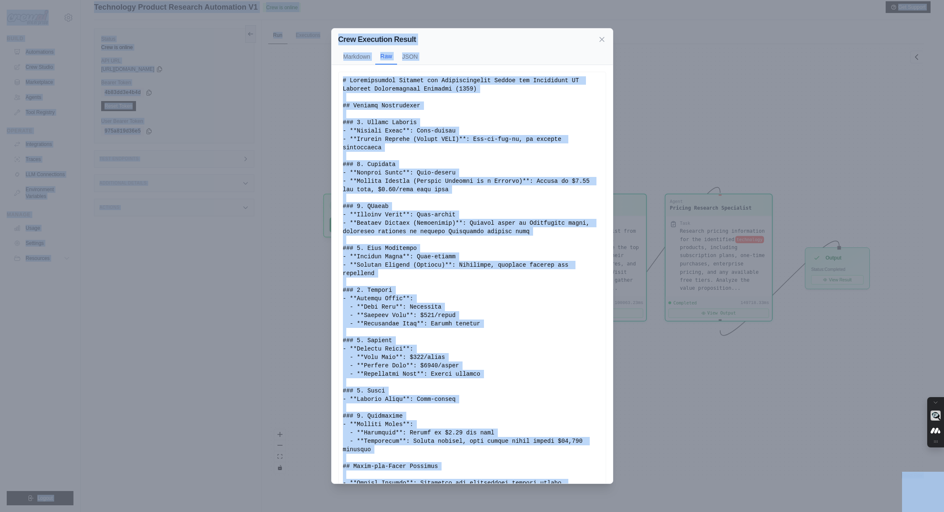
copy body "[PERSON_NAME][EMAIL_ADDRESS][DOMAIN_NAME] Settings Build Automations Crew Studi…"
click at [391, 209] on div "Show less" at bounding box center [472, 512] width 258 height 873
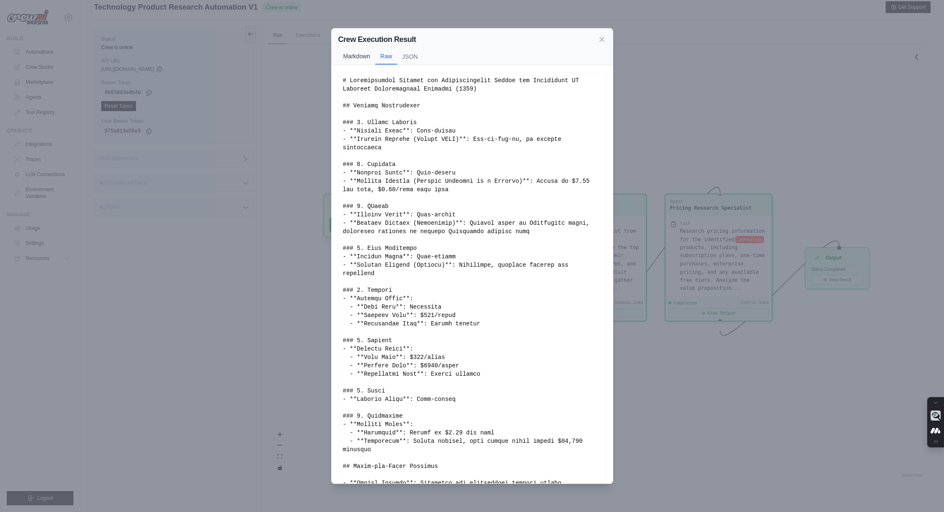
click at [358, 59] on button "Markdown" at bounding box center [356, 56] width 37 height 16
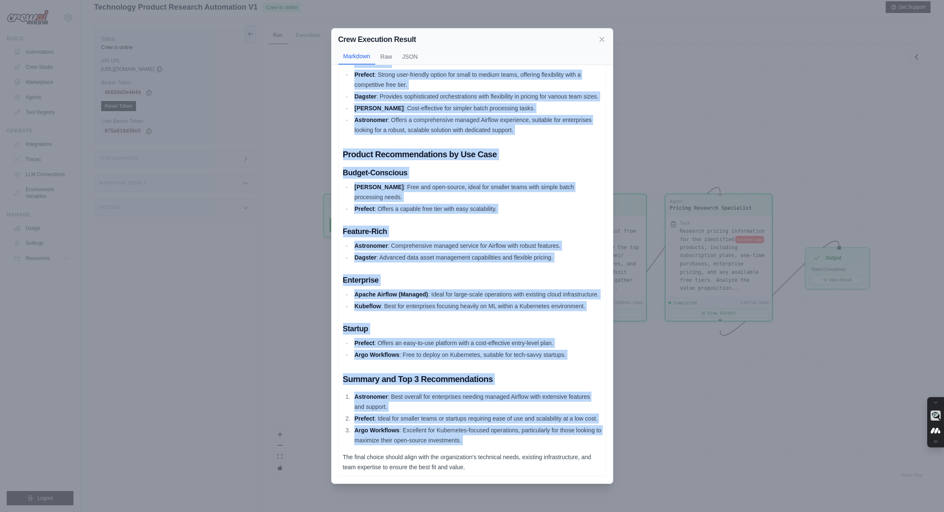
scroll to position [693, 0]
drag, startPoint x: 344, startPoint y: 81, endPoint x: 484, endPoint y: 482, distance: 424.8
click at [484, 482] on div "Comprehensive Pricing and Recommendation Report for Generative AI Workflow Orch…" at bounding box center [471, 274] width 281 height 419
copy div "Comprehensive Pricing and Recommendation Report for Generative AI Workflow Orch…"
click at [603, 38] on icon at bounding box center [601, 39] width 8 height 8
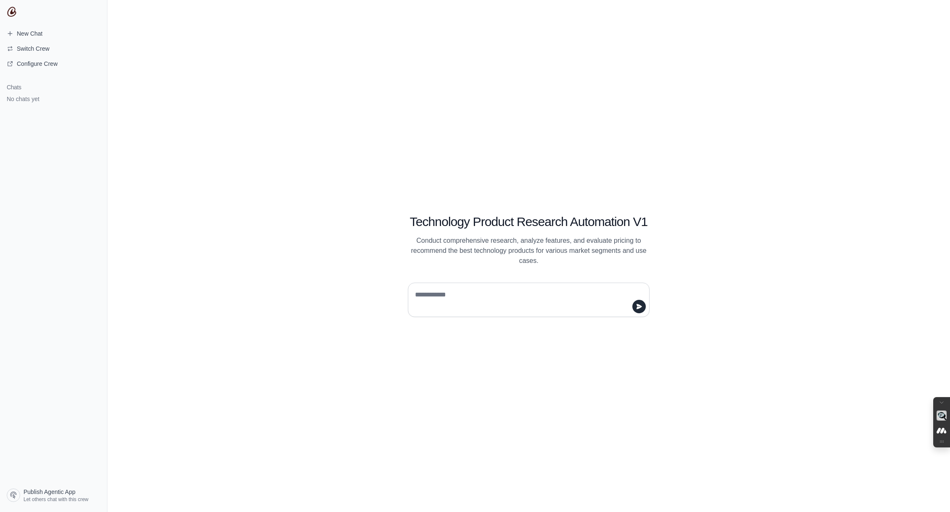
click at [463, 294] on textarea at bounding box center [526, 299] width 226 height 23
type textarea "**********"
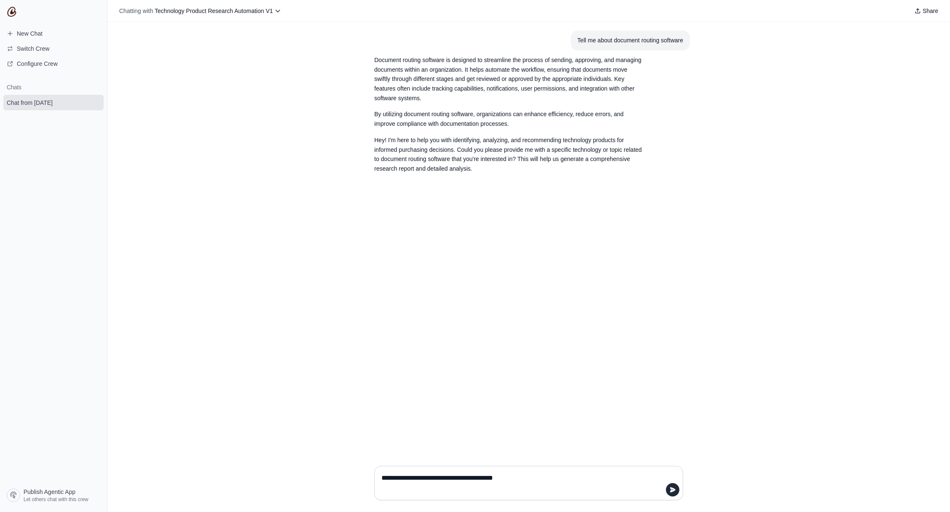
type textarea "**********"
